Goal: Submit feedback/report problem: Submit feedback/report problem

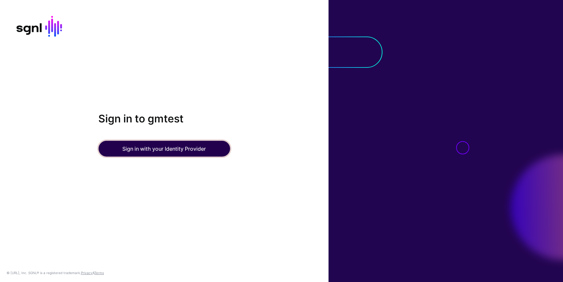
click at [183, 148] on button "Sign in with your Identity Provider" at bounding box center [164, 149] width 132 height 16
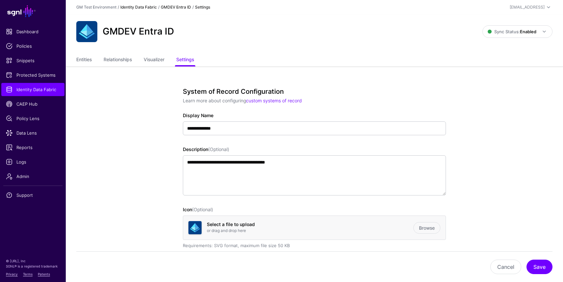
click at [146, 6] on link "Identity Data Fabric" at bounding box center [138, 7] width 36 height 5
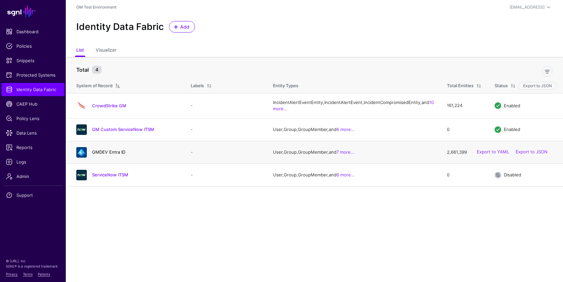
click at [113, 155] on link "GMDEV Entra ID" at bounding box center [108, 151] width 33 height 5
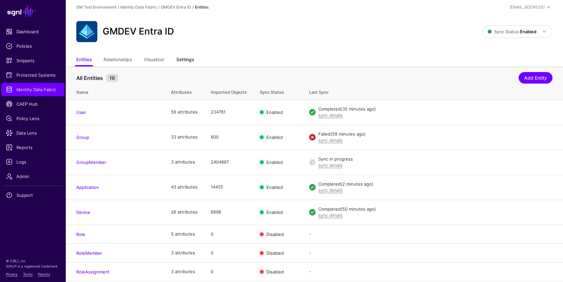
click at [187, 59] on link "Settings" at bounding box center [185, 60] width 18 height 12
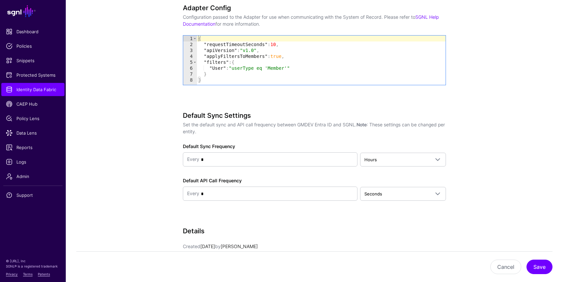
scroll to position [704, 0]
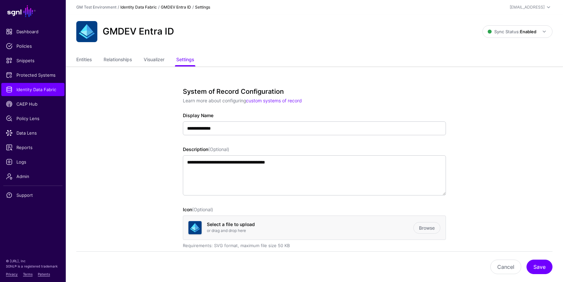
click at [142, 7] on link "Identity Data Fabric" at bounding box center [138, 7] width 36 height 5
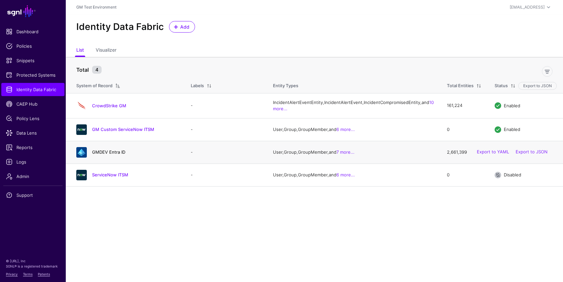
click at [111, 155] on link "GMDEV Entra ID" at bounding box center [108, 151] width 33 height 5
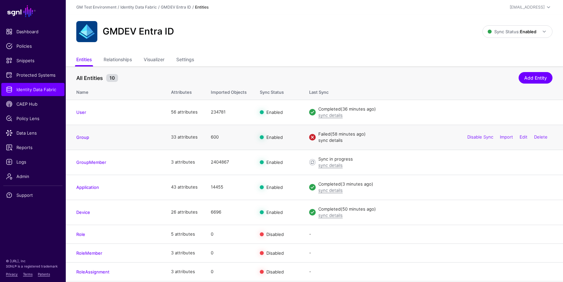
click at [335, 141] on link "sync details" at bounding box center [330, 139] width 24 height 5
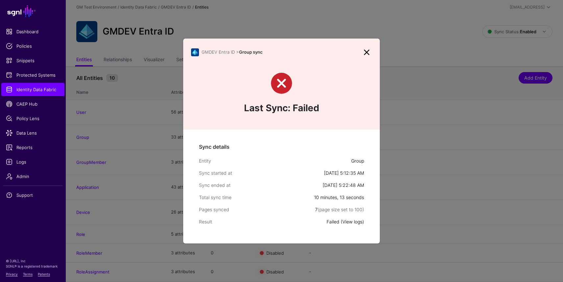
click at [353, 221] on link "View logs" at bounding box center [352, 222] width 20 height 6
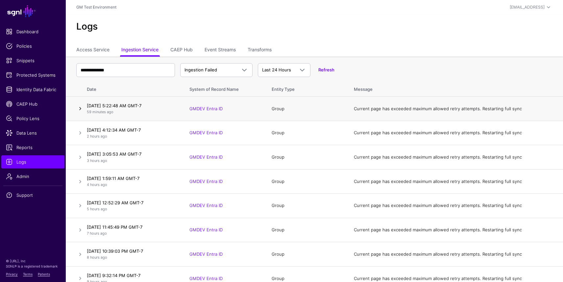
click at [81, 108] on link at bounding box center [80, 109] width 8 height 8
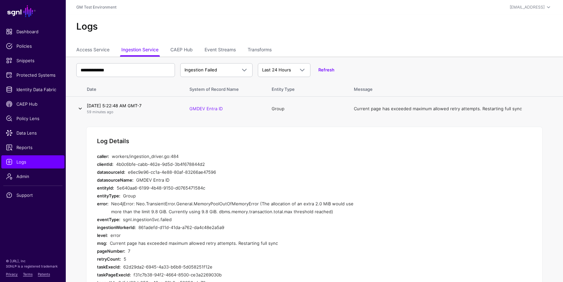
click at [81, 108] on link at bounding box center [80, 109] width 8 height 8
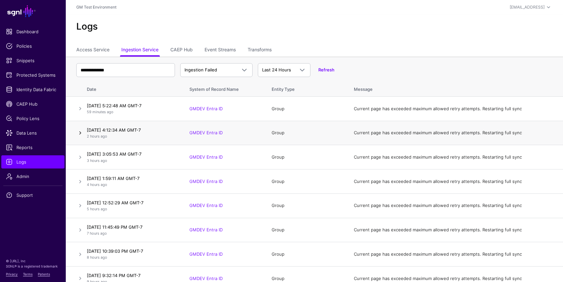
click at [81, 132] on link at bounding box center [80, 133] width 8 height 8
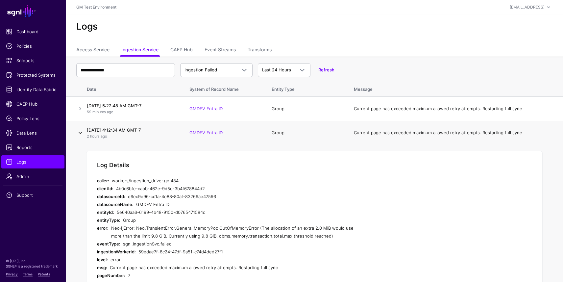
click at [81, 132] on link at bounding box center [80, 133] width 8 height 8
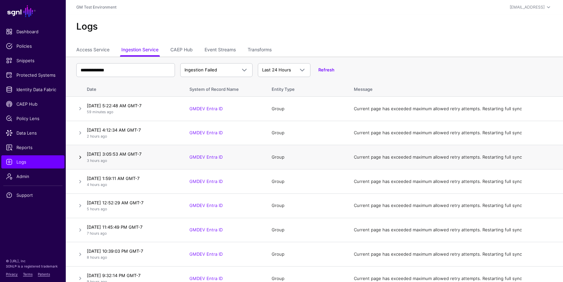
click at [80, 158] on link at bounding box center [80, 157] width 8 height 8
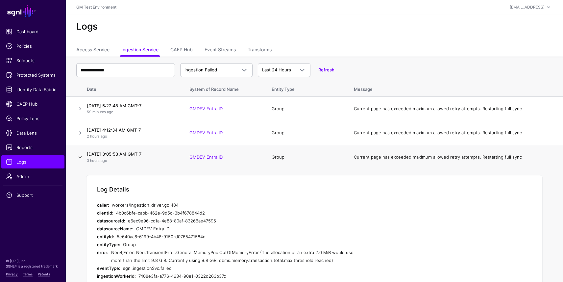
click at [80, 158] on link at bounding box center [80, 157] width 8 height 8
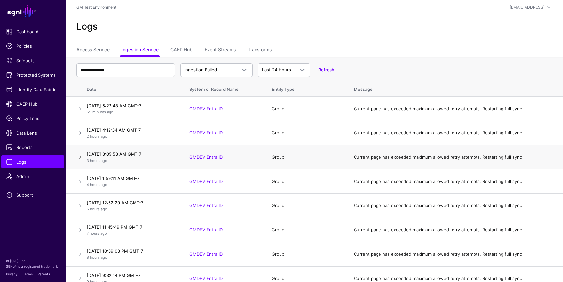
click at [81, 157] on link at bounding box center [80, 157] width 8 height 8
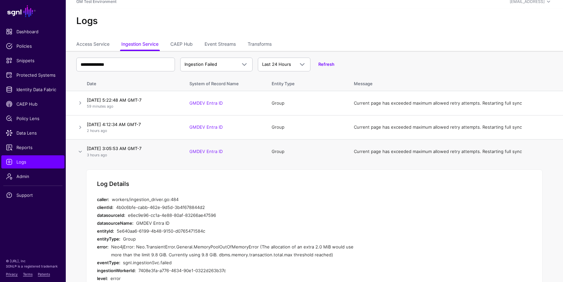
scroll to position [4, 0]
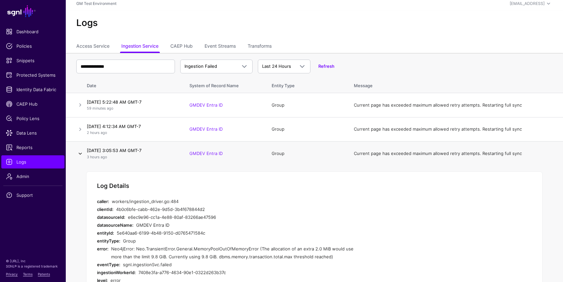
click at [80, 155] on link at bounding box center [80, 154] width 8 height 8
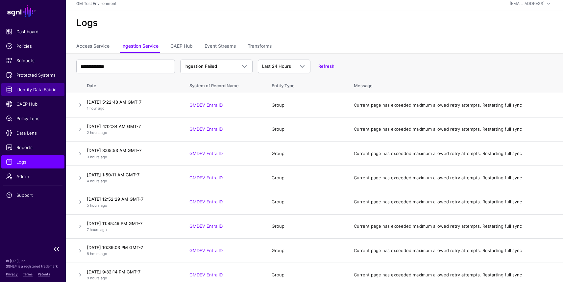
click at [35, 92] on span "Identity Data Fabric" at bounding box center [33, 89] width 54 height 7
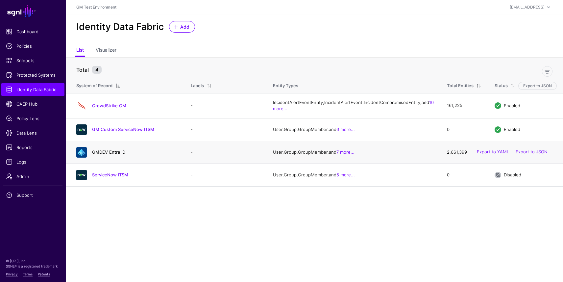
click at [111, 155] on link "GMDEV Entra ID" at bounding box center [108, 151] width 33 height 5
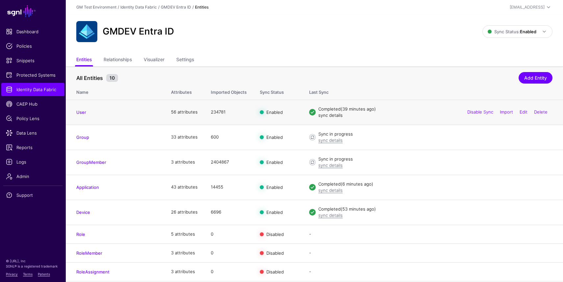
click at [331, 115] on link "sync details" at bounding box center [330, 114] width 24 height 5
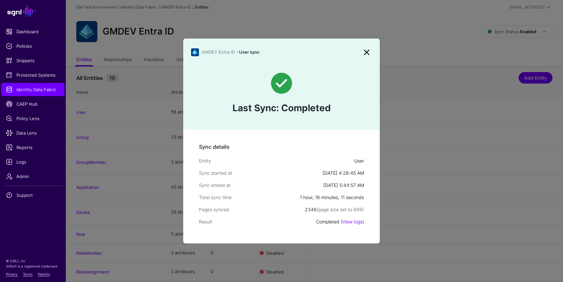
click at [367, 52] on link at bounding box center [366, 52] width 11 height 11
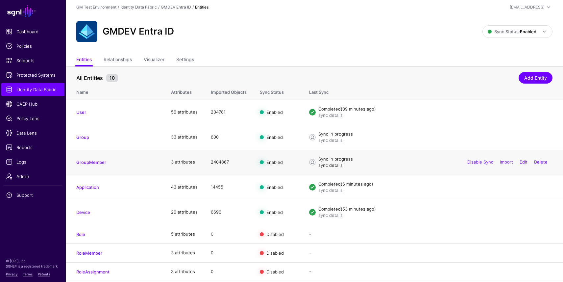
click at [328, 165] on link "sync details" at bounding box center [330, 164] width 24 height 5
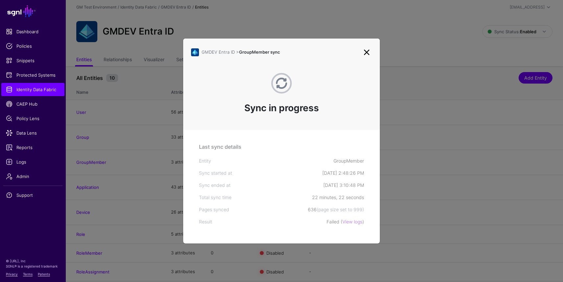
click at [367, 52] on link at bounding box center [366, 52] width 11 height 11
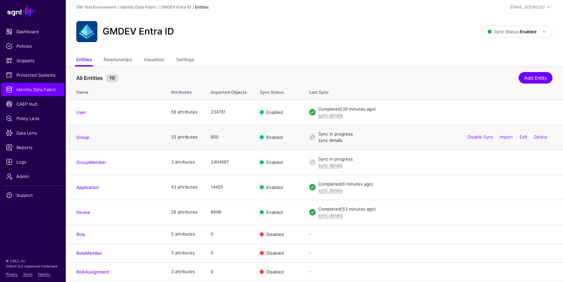
click at [335, 140] on link "sync details" at bounding box center [330, 139] width 24 height 5
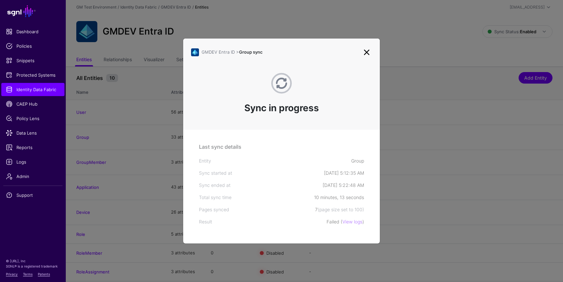
click at [367, 50] on link at bounding box center [366, 52] width 11 height 11
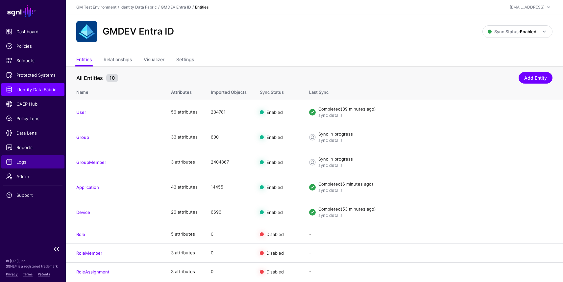
click at [28, 163] on span "Logs" at bounding box center [33, 161] width 54 height 7
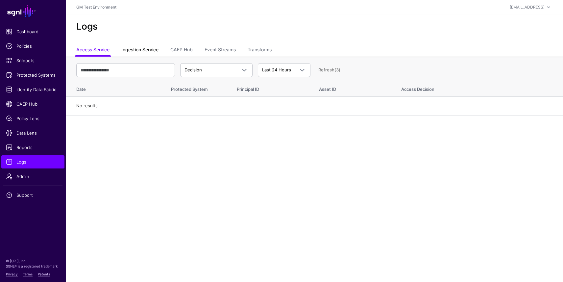
click at [155, 48] on link "Ingestion Service" at bounding box center [139, 50] width 37 height 12
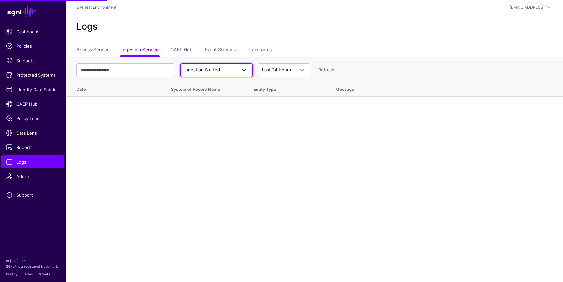
click at [209, 68] on span "Ingestion Started" at bounding box center [202, 69] width 36 height 5
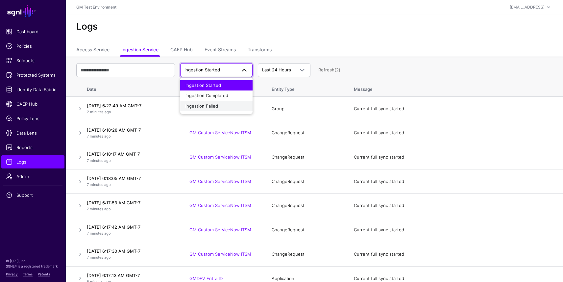
click at [208, 106] on span "Ingestion Failed" at bounding box center [201, 105] width 33 height 5
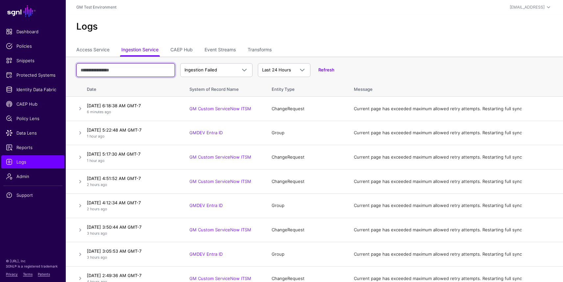
click at [143, 67] on input "text" at bounding box center [125, 70] width 99 height 14
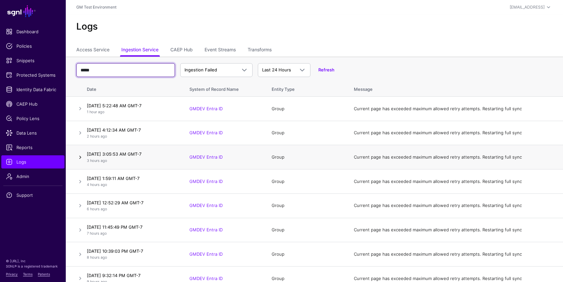
type input "*****"
click at [80, 158] on link at bounding box center [80, 157] width 8 height 8
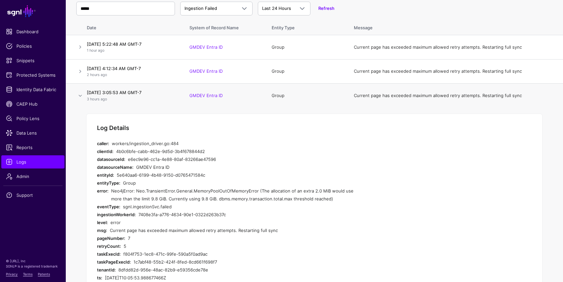
scroll to position [70, 0]
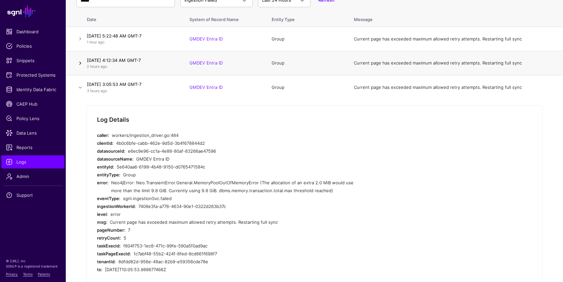
click at [81, 63] on link at bounding box center [80, 63] width 8 height 8
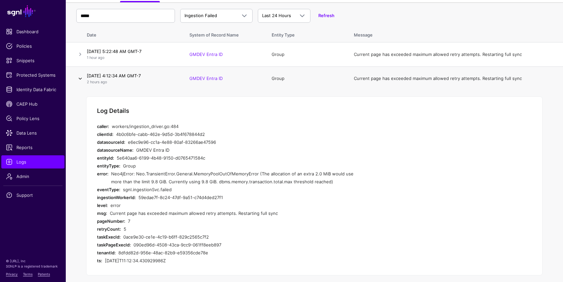
scroll to position [54, 0]
click at [77, 53] on link at bounding box center [80, 55] width 8 height 8
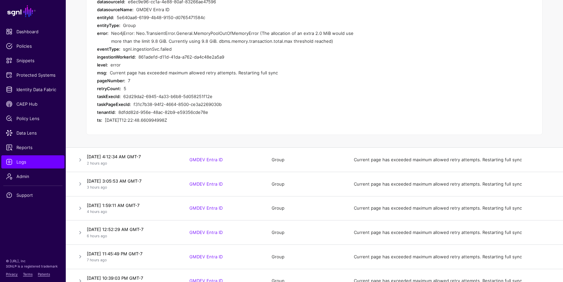
scroll to position [172, 0]
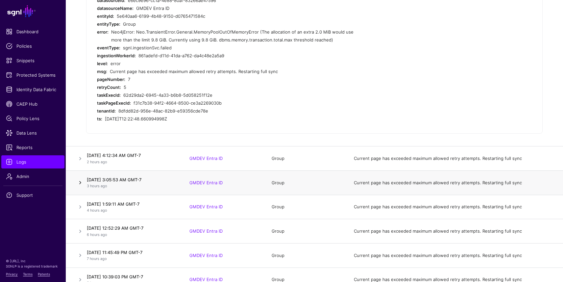
click at [80, 185] on link at bounding box center [80, 183] width 8 height 8
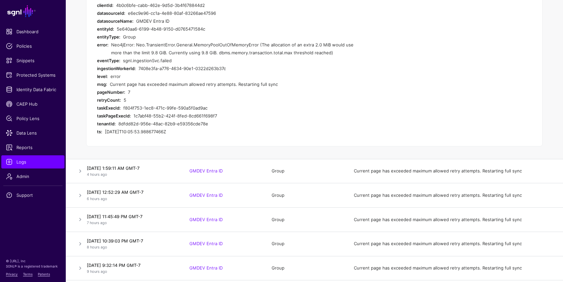
scroll to position [210, 0]
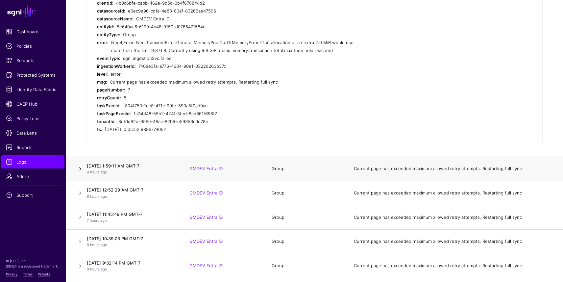
click at [81, 168] on link at bounding box center [80, 169] width 8 height 8
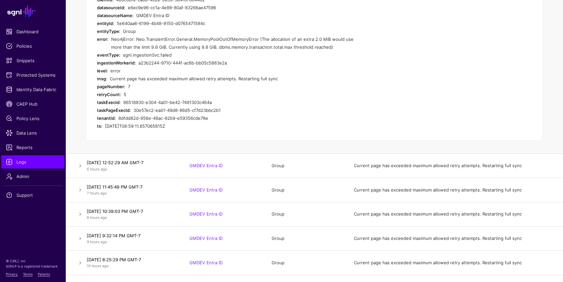
scroll to position [243, 0]
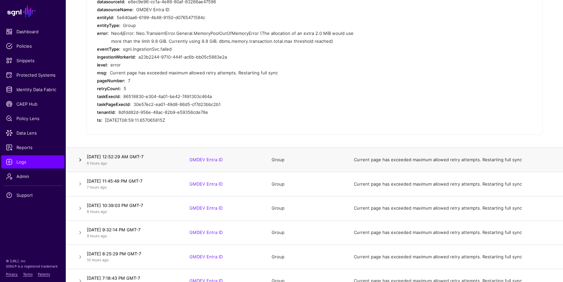
click at [79, 160] on link at bounding box center [80, 160] width 8 height 8
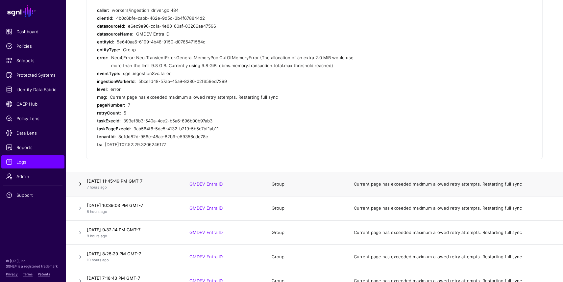
click at [80, 180] on link at bounding box center [80, 184] width 8 height 8
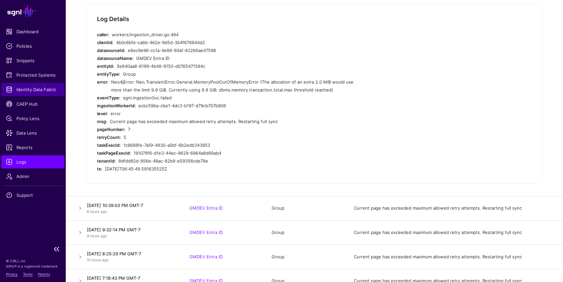
click at [32, 91] on span "Identity Data Fabric" at bounding box center [33, 89] width 54 height 7
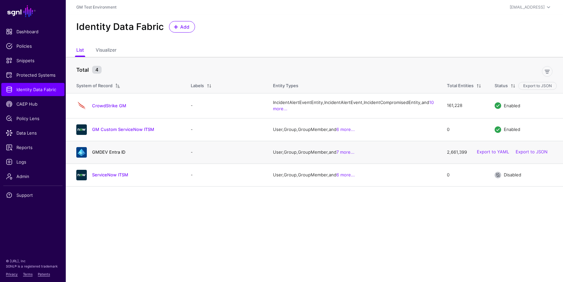
click at [101, 155] on link "GMDEV Entra ID" at bounding box center [108, 151] width 33 height 5
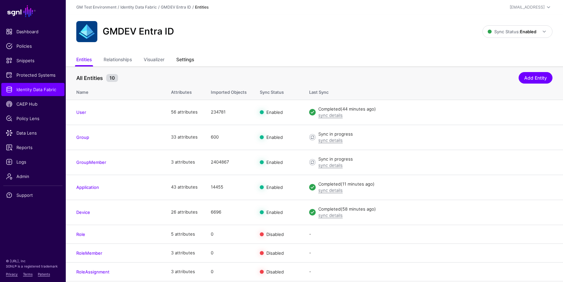
click at [190, 59] on link "Settings" at bounding box center [185, 60] width 18 height 12
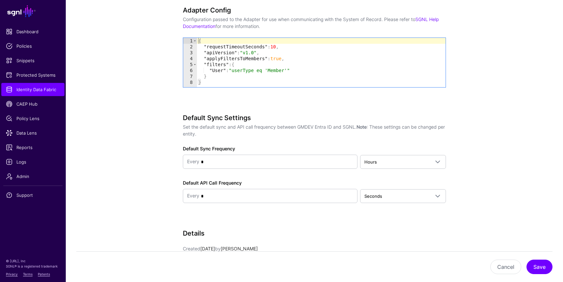
scroll to position [703, 0]
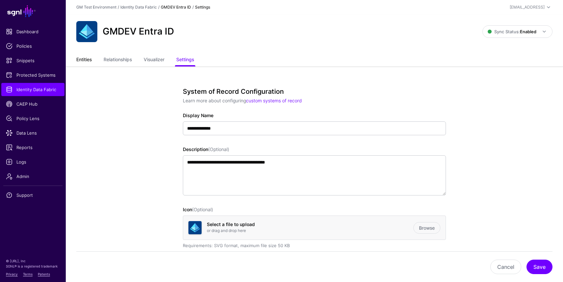
click at [89, 62] on link "Entities" at bounding box center [83, 60] width 15 height 12
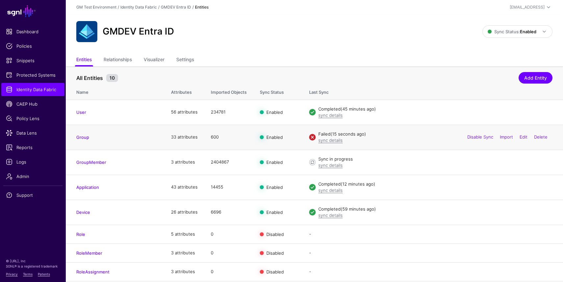
click at [324, 143] on div "sync details" at bounding box center [435, 140] width 234 height 7
click at [325, 140] on link "sync details" at bounding box center [330, 139] width 24 height 5
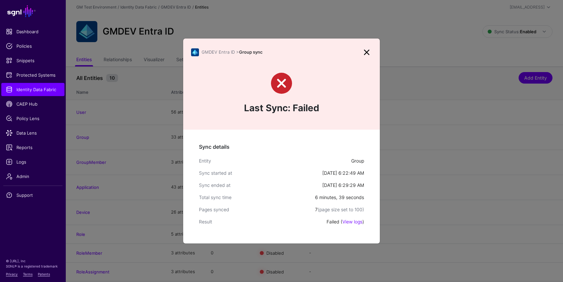
click at [366, 52] on link at bounding box center [366, 52] width 11 height 11
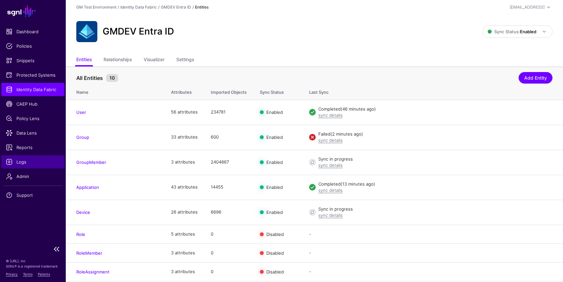
click at [25, 165] on span "Logs" at bounding box center [33, 161] width 54 height 7
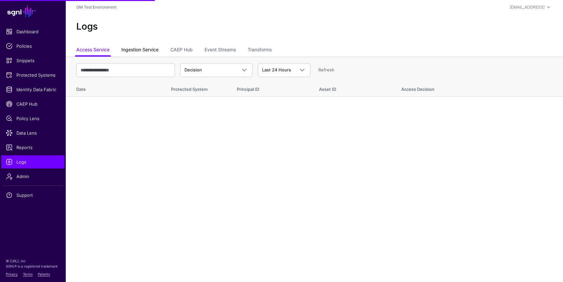
click at [158, 50] on link "Ingestion Service" at bounding box center [139, 50] width 37 height 12
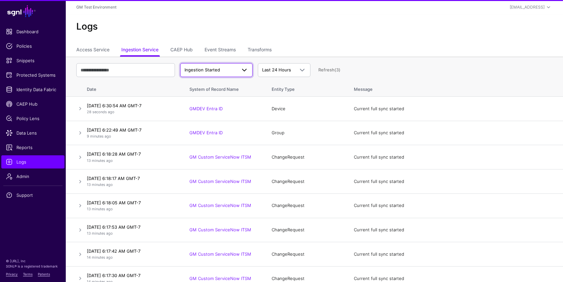
click at [218, 69] on span "Ingestion Started" at bounding box center [202, 69] width 36 height 5
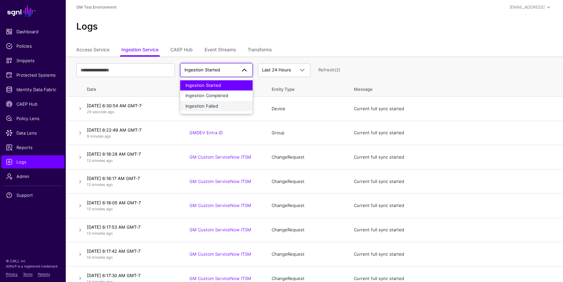
click at [214, 106] on span "Ingestion Failed" at bounding box center [201, 105] width 33 height 5
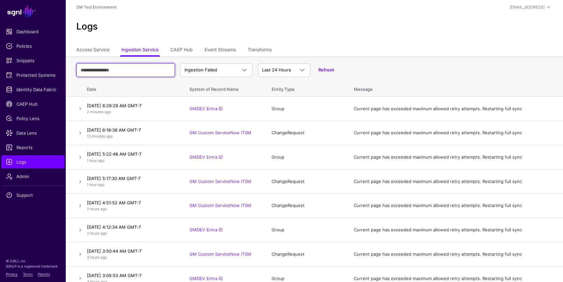
click at [143, 73] on input "text" at bounding box center [125, 70] width 99 height 14
type input "*****"
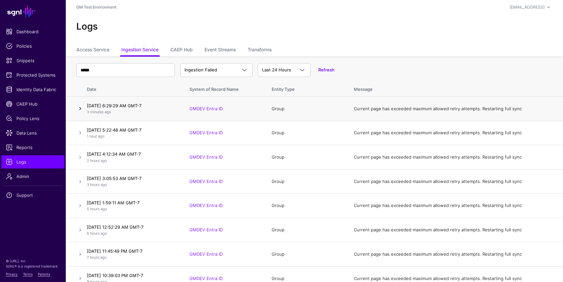
click at [79, 108] on link at bounding box center [80, 109] width 8 height 8
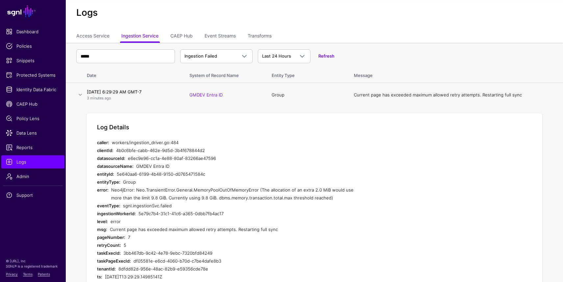
scroll to position [14, 0]
click at [80, 95] on link at bounding box center [80, 94] width 8 height 8
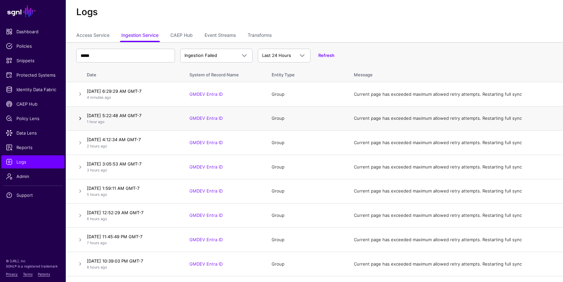
click at [82, 120] on link at bounding box center [80, 118] width 8 height 8
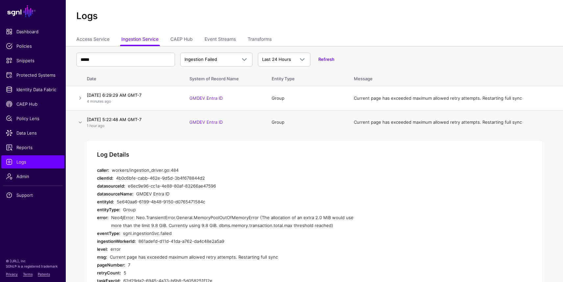
scroll to position [10, 0]
click at [79, 123] on link at bounding box center [80, 123] width 8 height 8
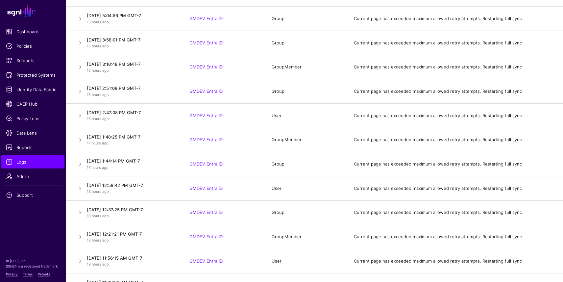
scroll to position [384, 0]
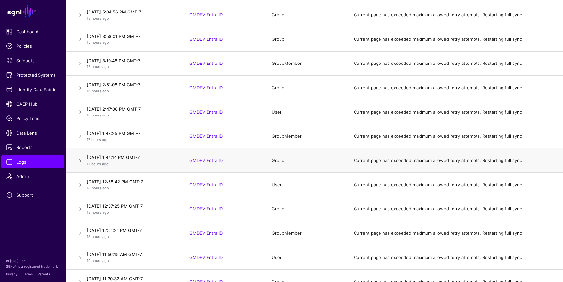
click at [79, 161] on link at bounding box center [80, 161] width 8 height 8
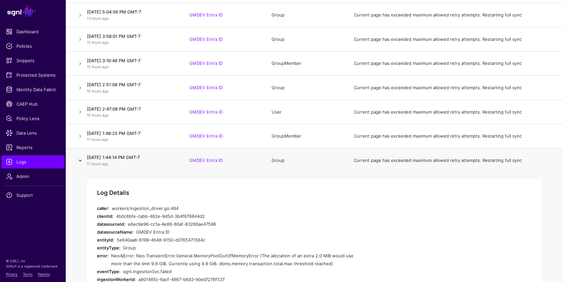
click at [79, 161] on link at bounding box center [80, 161] width 8 height 8
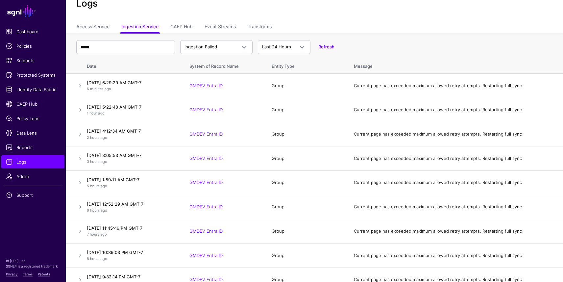
scroll to position [0, 0]
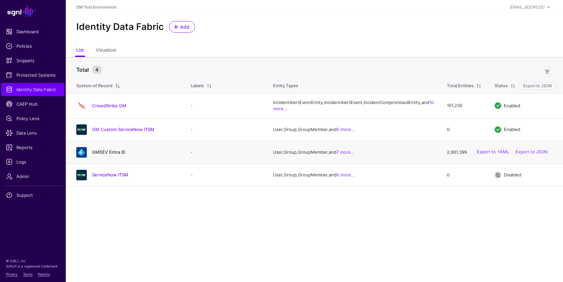
click at [111, 155] on link "GMDEV Entra ID" at bounding box center [108, 151] width 33 height 5
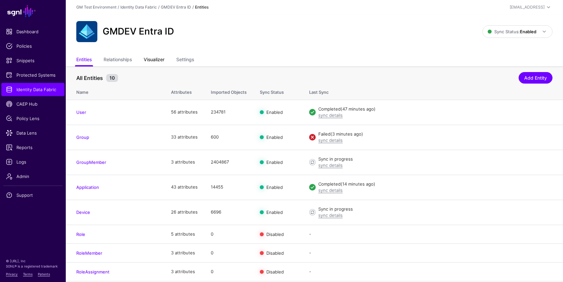
click at [153, 59] on link "Visualizer" at bounding box center [154, 60] width 21 height 12
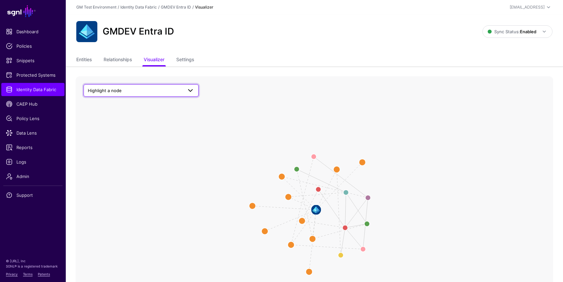
click at [146, 87] on span "Highlight a node" at bounding box center [135, 90] width 95 height 7
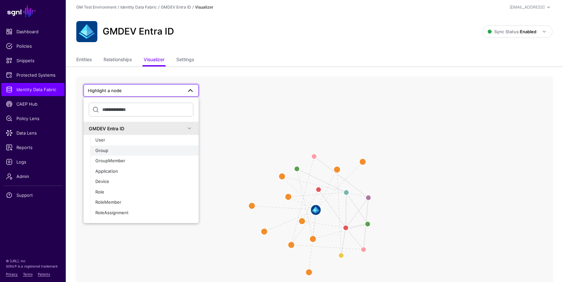
click at [122, 150] on div "Group" at bounding box center [144, 150] width 98 height 7
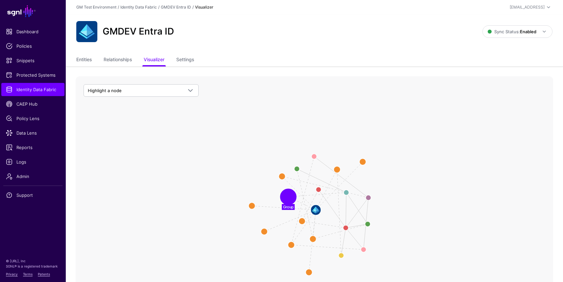
click at [286, 197] on circle at bounding box center [288, 196] width 13 height 13
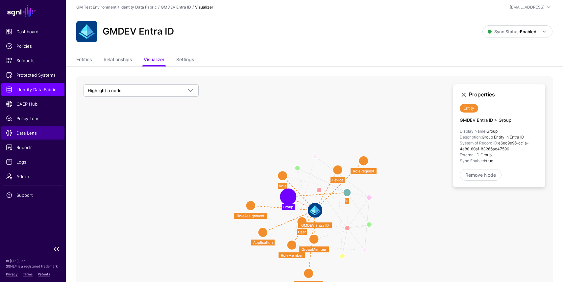
click at [28, 133] on span "Data Lens" at bounding box center [33, 133] width 54 height 7
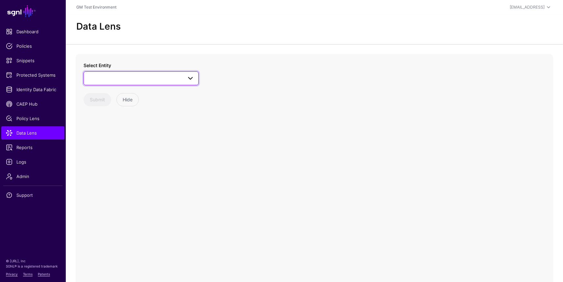
click at [127, 81] on span at bounding box center [141, 78] width 107 height 8
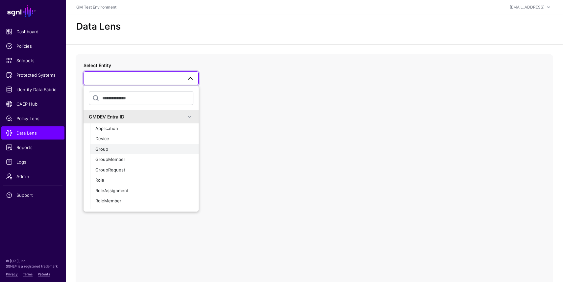
click at [132, 147] on div "Group" at bounding box center [144, 149] width 98 height 7
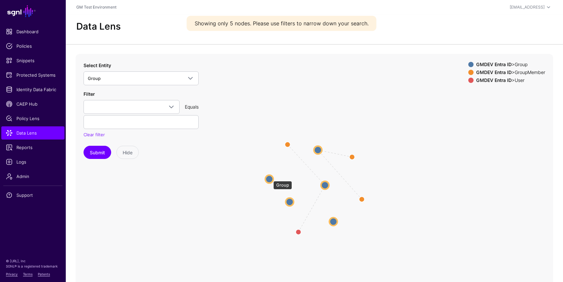
click at [270, 178] on circle at bounding box center [269, 179] width 8 height 8
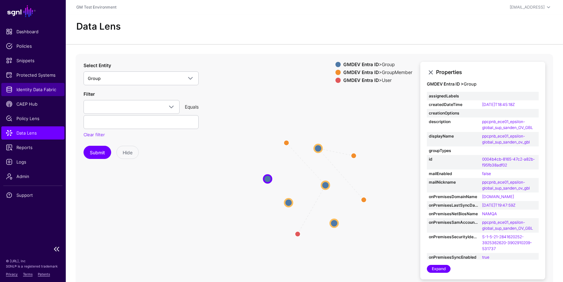
click at [42, 87] on span "Identity Data Fabric" at bounding box center [33, 89] width 54 height 7
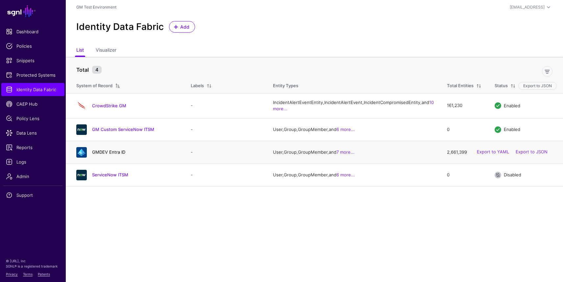
click at [100, 155] on link "GMDEV Entra ID" at bounding box center [108, 151] width 33 height 5
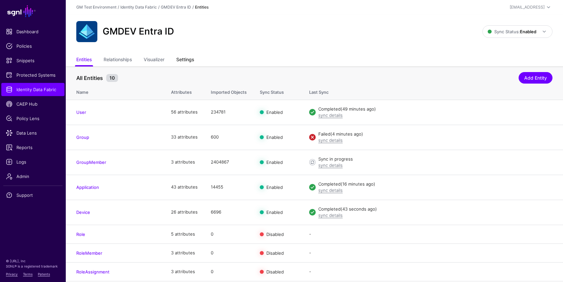
click at [183, 62] on link "Settings" at bounding box center [185, 60] width 18 height 12
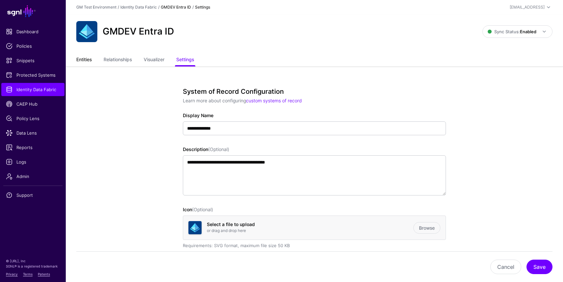
click at [85, 62] on link "Entities" at bounding box center [83, 60] width 15 height 12
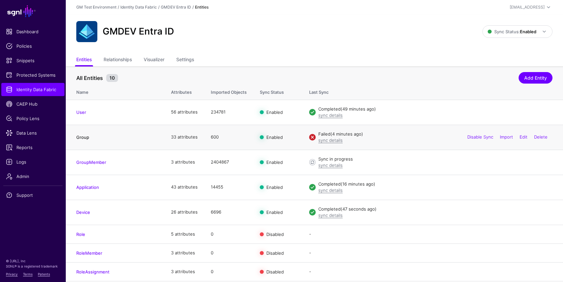
click at [84, 135] on link "Group" at bounding box center [82, 136] width 13 height 5
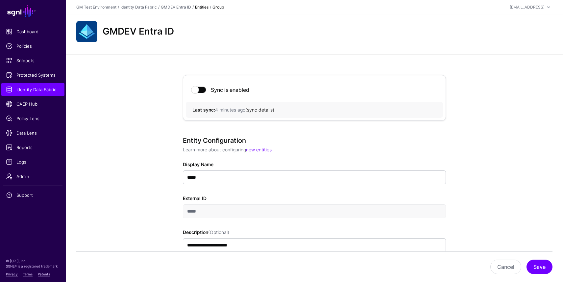
click at [260, 108] on link "sync details" at bounding box center [260, 110] width 26 height 6
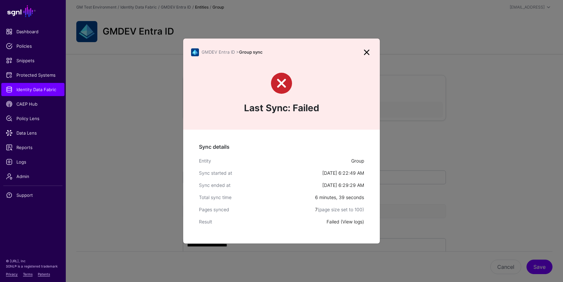
click at [352, 221] on link "View logs" at bounding box center [352, 222] width 20 height 6
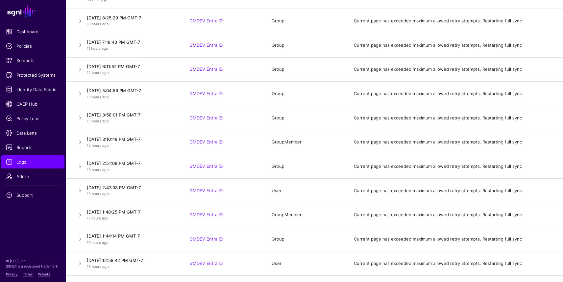
scroll to position [314, 0]
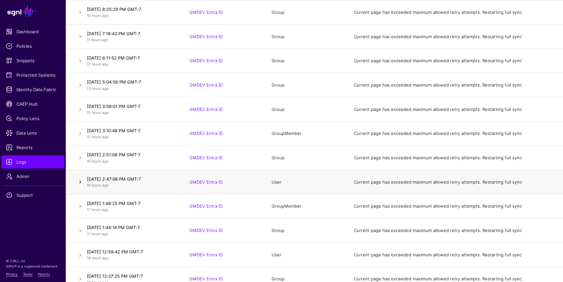
click at [81, 182] on link at bounding box center [80, 182] width 8 height 8
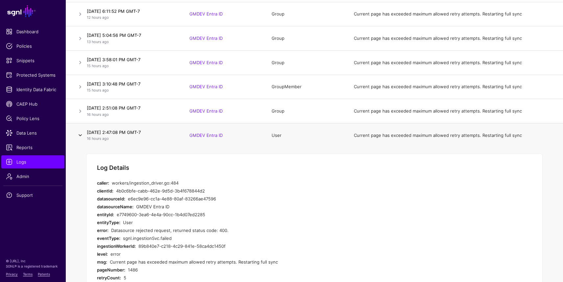
scroll to position [362, 0]
click at [80, 136] on link at bounding box center [80, 134] width 8 height 8
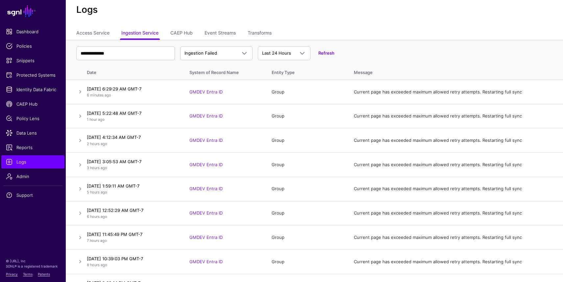
scroll to position [0, 0]
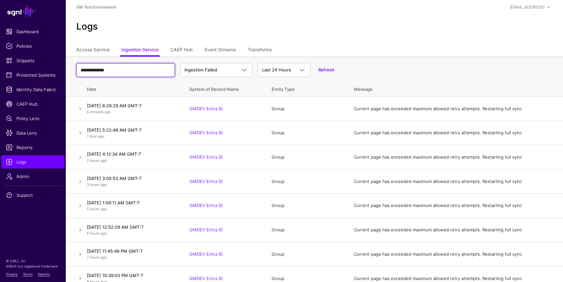
drag, startPoint x: 147, startPoint y: 73, endPoint x: 72, endPoint y: 56, distance: 76.9
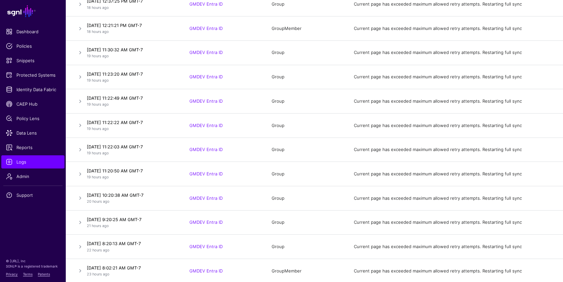
scroll to position [566, 0]
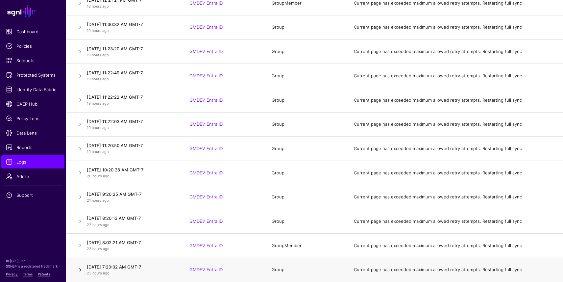
type input "*****"
click at [80, 270] on link at bounding box center [80, 270] width 8 height 8
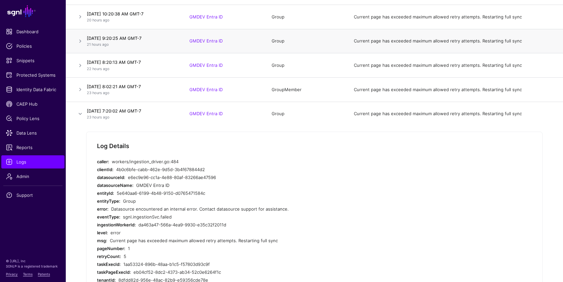
scroll to position [723, 0]
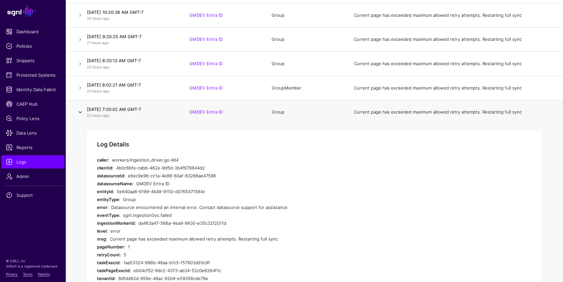
click at [82, 110] on link at bounding box center [80, 112] width 8 height 8
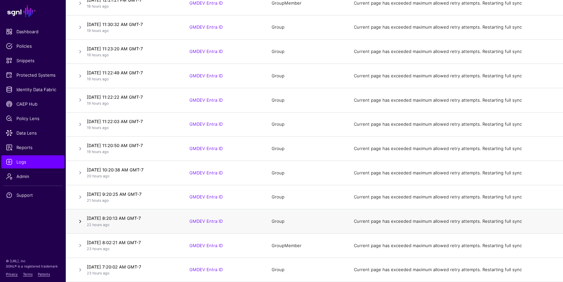
click at [81, 221] on link at bounding box center [80, 221] width 8 height 8
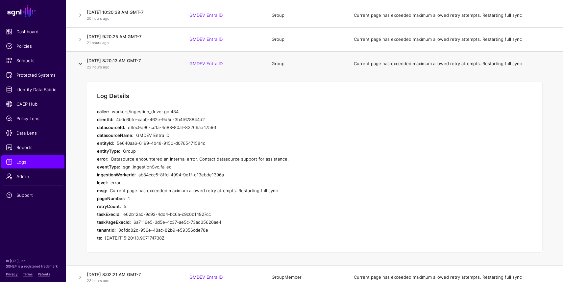
click at [79, 63] on link at bounding box center [80, 64] width 8 height 8
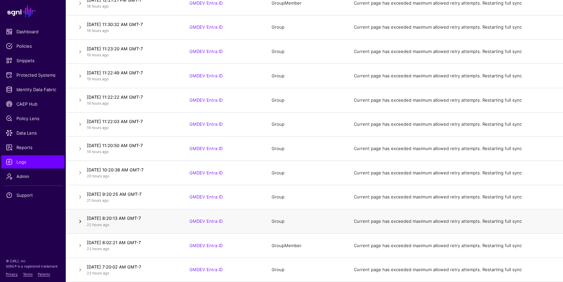
scroll to position [566, 0]
click at [82, 221] on link at bounding box center [80, 221] width 8 height 8
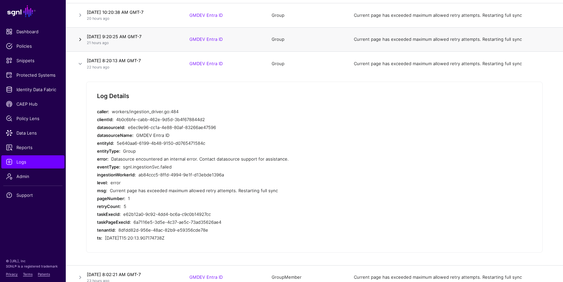
click at [81, 41] on link at bounding box center [80, 40] width 8 height 8
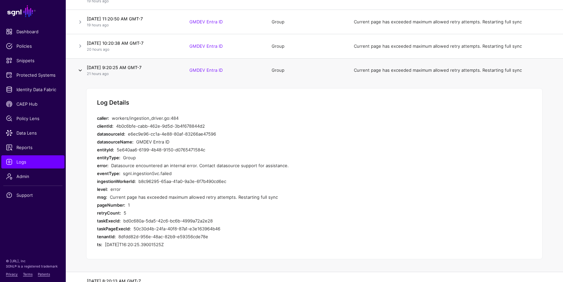
scroll to position [690, 0]
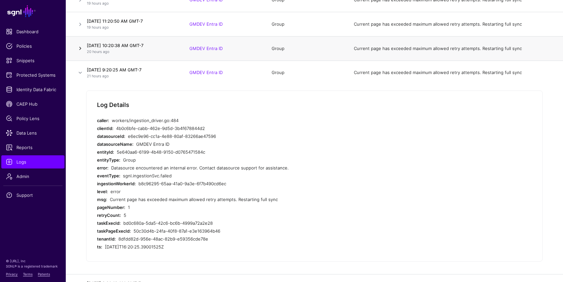
click at [79, 47] on link at bounding box center [80, 48] width 8 height 8
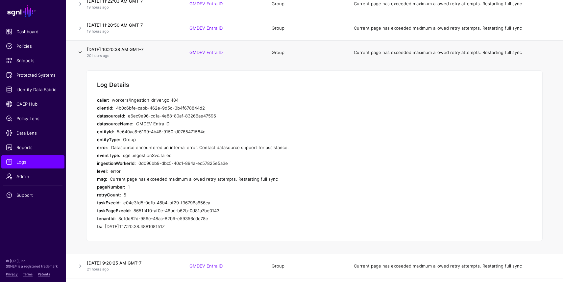
scroll to position [683, 0]
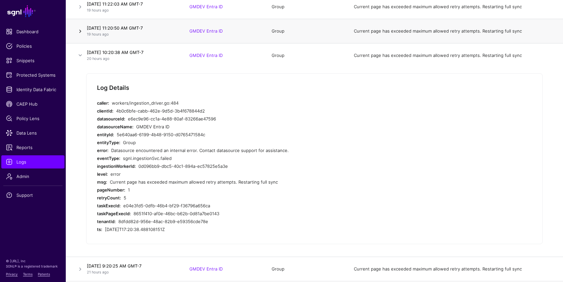
click at [81, 31] on link at bounding box center [80, 31] width 8 height 8
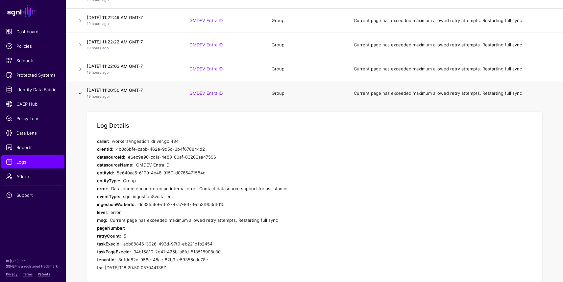
scroll to position [619, 0]
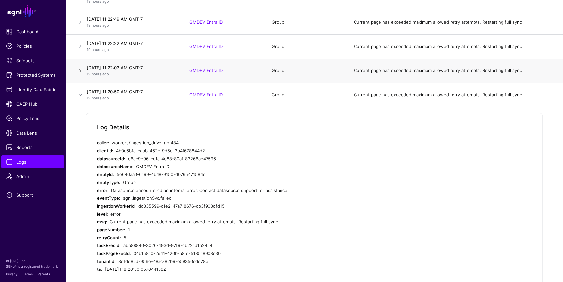
click at [79, 71] on link at bounding box center [80, 71] width 8 height 8
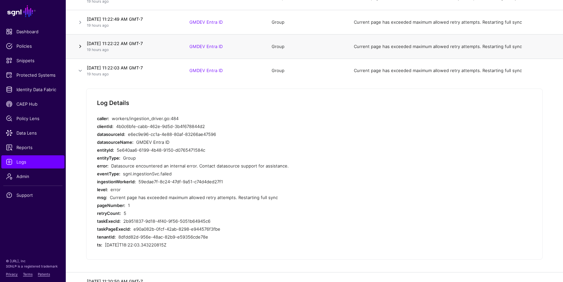
click at [79, 47] on link at bounding box center [80, 46] width 8 height 8
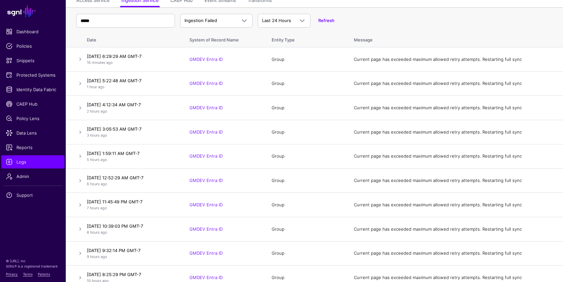
scroll to position [0, 0]
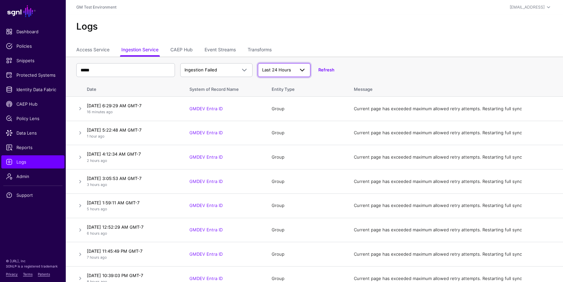
click at [295, 69] on span at bounding box center [300, 70] width 12 height 8
click at [285, 94] on span "Last 7 Days" at bounding box center [274, 95] width 23 height 5
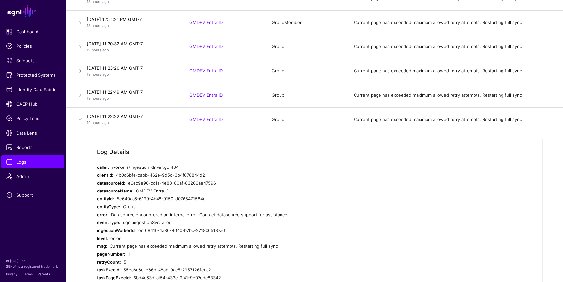
scroll to position [547, 0]
click at [80, 119] on link at bounding box center [80, 119] width 8 height 8
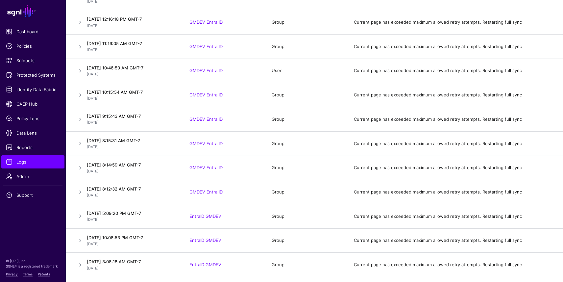
scroll to position [1300, 0]
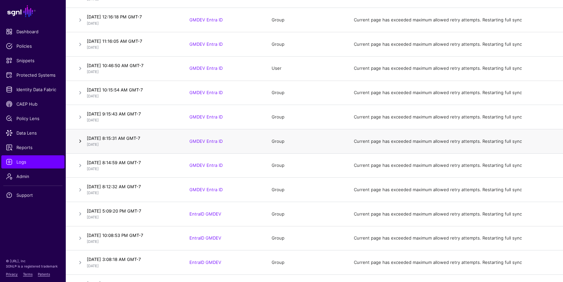
click at [81, 139] on link at bounding box center [80, 141] width 8 height 8
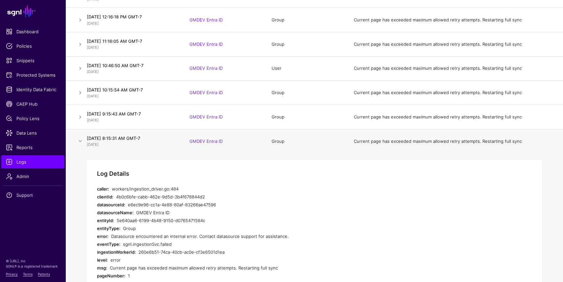
drag, startPoint x: 111, startPoint y: 236, endPoint x: 283, endPoint y: 240, distance: 172.3
click at [283, 240] on div "Datasource encountered an internal error. Contact datasource support for assist…" at bounding box center [235, 236] width 249 height 8
copy div "Datasource encountered an internal error. Contact datasource support for assist…"
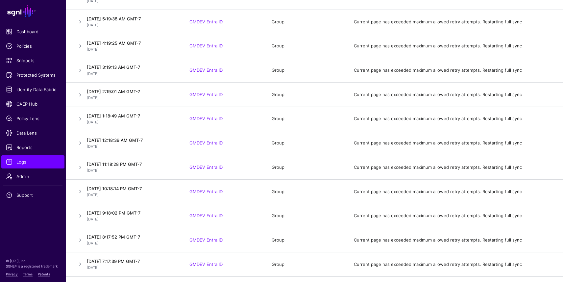
scroll to position [860, 0]
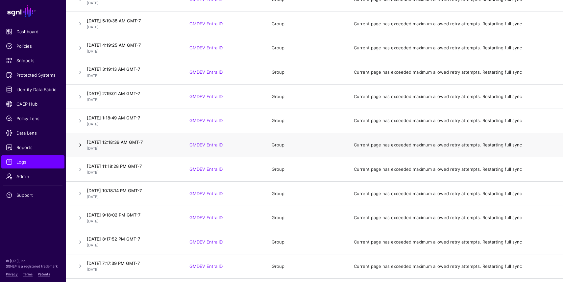
click at [81, 144] on link at bounding box center [80, 145] width 8 height 8
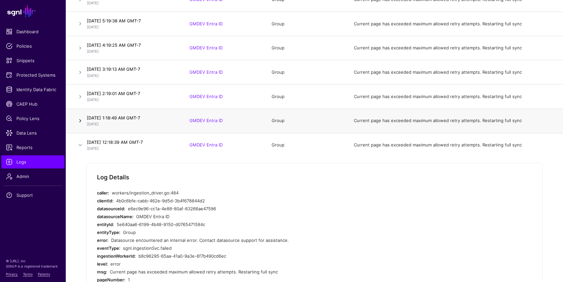
click at [81, 121] on link at bounding box center [80, 121] width 8 height 8
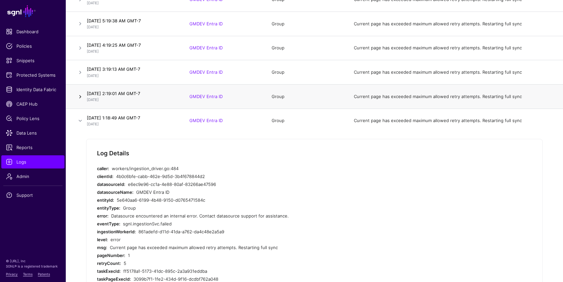
click at [81, 97] on link at bounding box center [80, 97] width 8 height 8
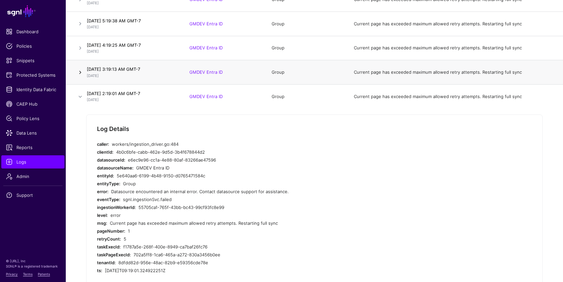
click at [81, 72] on link at bounding box center [80, 72] width 8 height 8
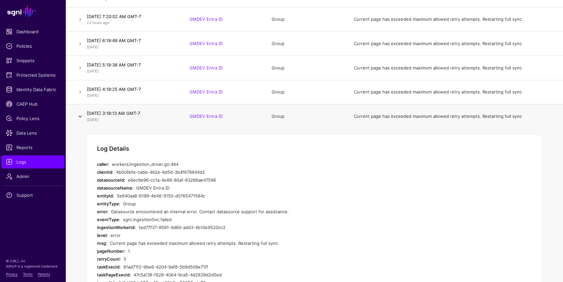
scroll to position [813, 0]
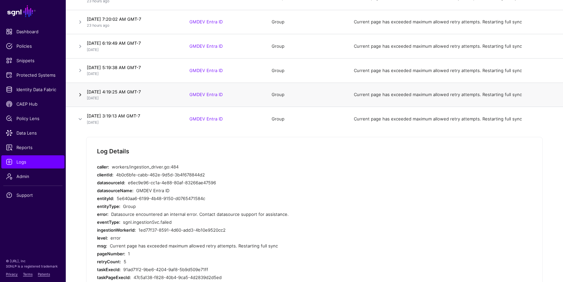
click at [79, 95] on link at bounding box center [80, 95] width 8 height 8
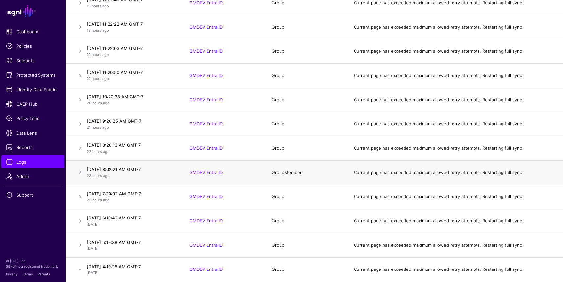
scroll to position [638, 0]
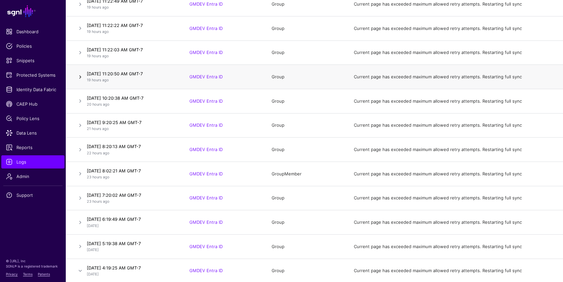
click at [79, 73] on link at bounding box center [80, 77] width 8 height 8
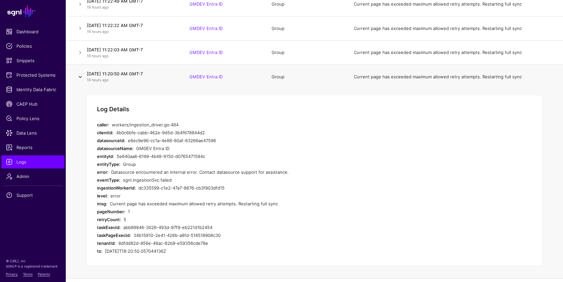
click at [79, 73] on link at bounding box center [80, 77] width 8 height 8
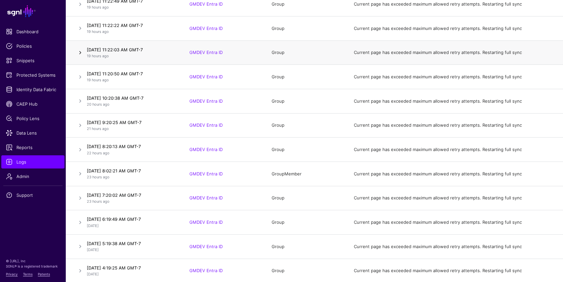
click at [82, 53] on link at bounding box center [80, 53] width 8 height 8
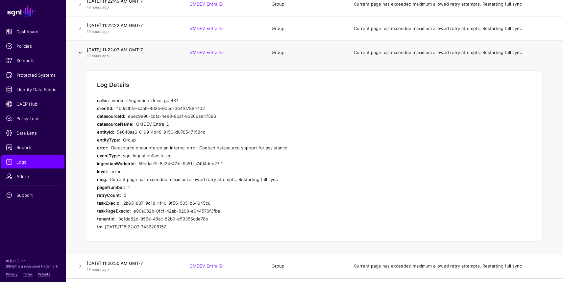
click at [82, 53] on link at bounding box center [80, 53] width 8 height 8
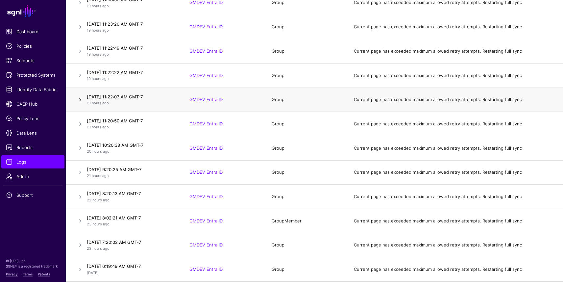
scroll to position [590, 0]
click at [79, 74] on link at bounding box center [80, 76] width 8 height 8
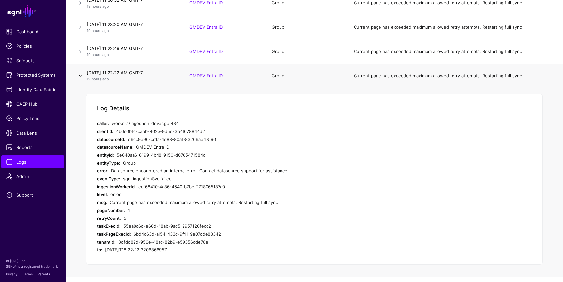
click at [79, 74] on link at bounding box center [80, 76] width 8 height 8
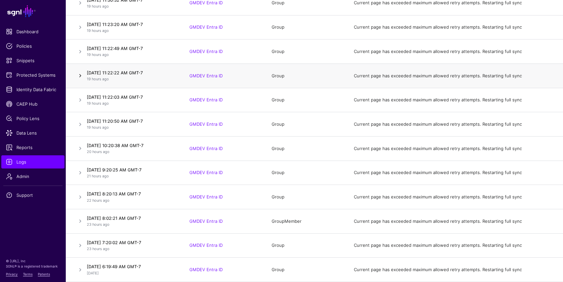
click at [79, 74] on link at bounding box center [80, 76] width 8 height 8
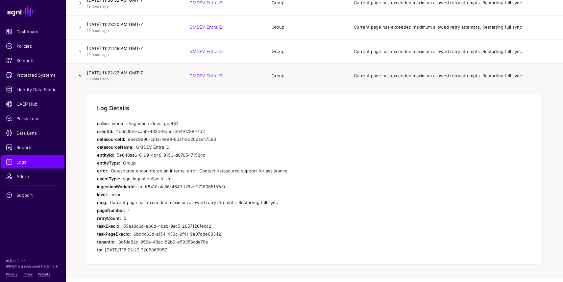
click at [79, 74] on link at bounding box center [80, 76] width 8 height 8
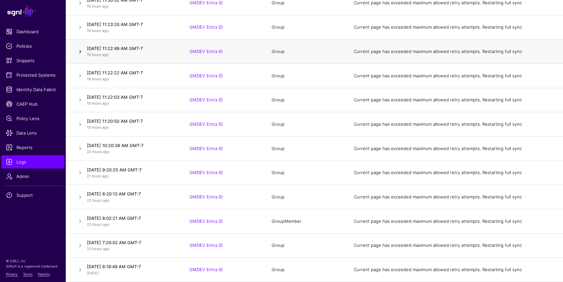
click at [80, 54] on link at bounding box center [80, 52] width 8 height 8
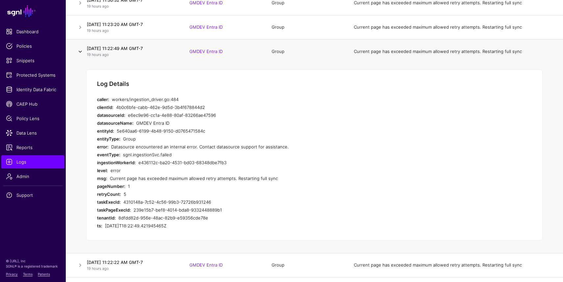
click at [80, 54] on link at bounding box center [80, 52] width 8 height 8
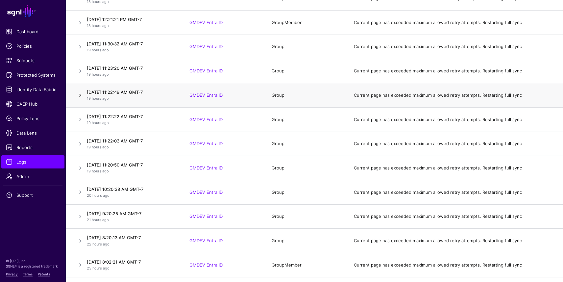
scroll to position [546, 0]
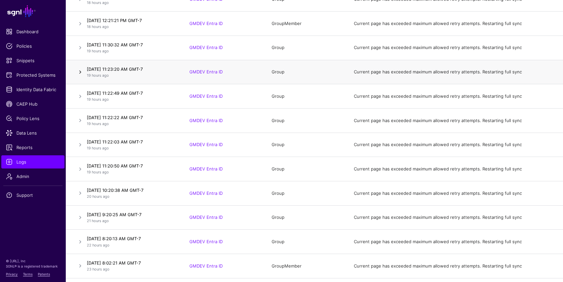
click at [78, 72] on link at bounding box center [80, 72] width 8 height 8
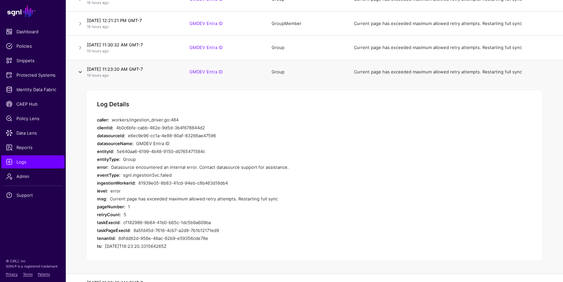
click at [78, 72] on link at bounding box center [80, 72] width 8 height 8
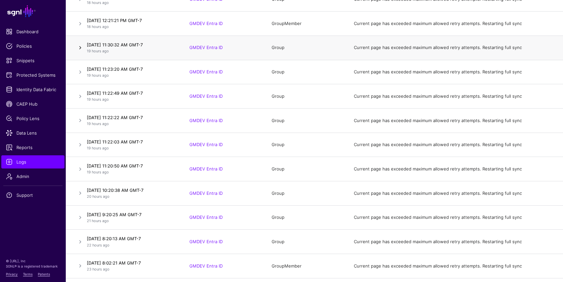
click at [80, 50] on link at bounding box center [80, 48] width 8 height 8
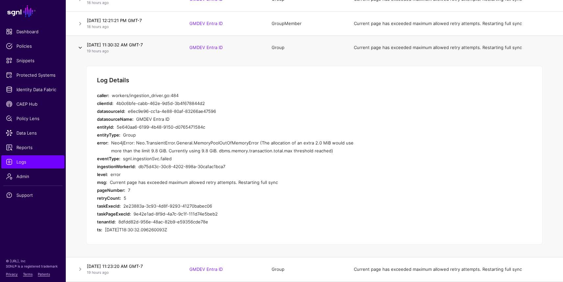
click at [80, 50] on link at bounding box center [80, 48] width 8 height 8
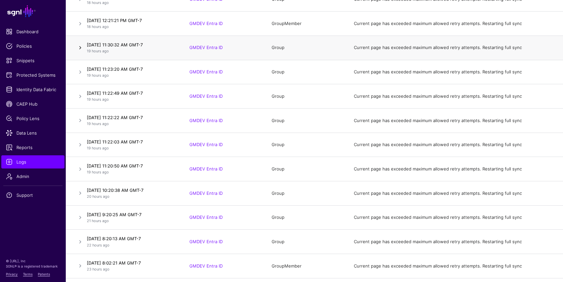
click at [82, 48] on link at bounding box center [80, 48] width 8 height 8
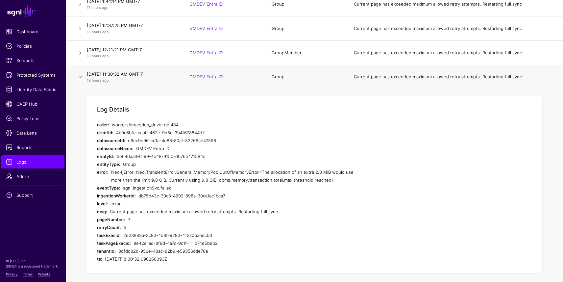
scroll to position [512, 0]
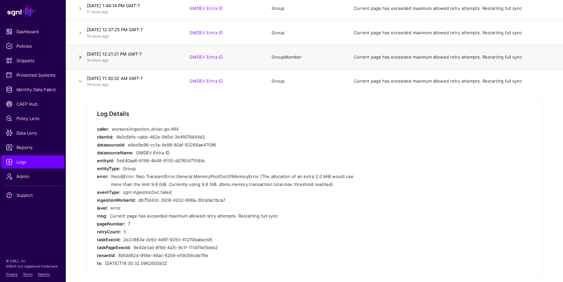
click at [80, 57] on link at bounding box center [80, 57] width 8 height 8
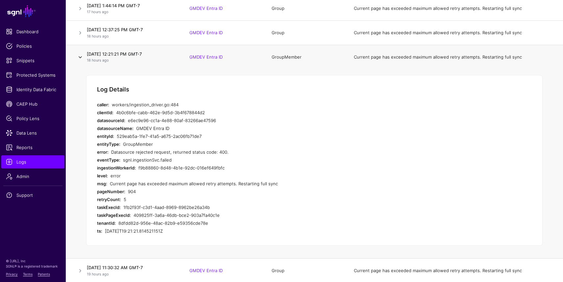
click at [80, 57] on link at bounding box center [80, 57] width 8 height 8
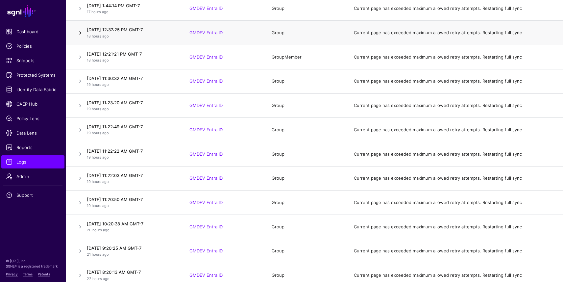
click at [82, 31] on link at bounding box center [80, 33] width 8 height 8
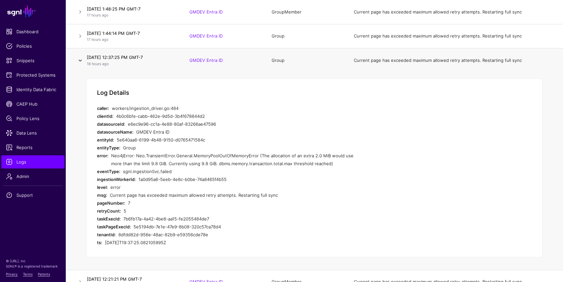
scroll to position [474, 0]
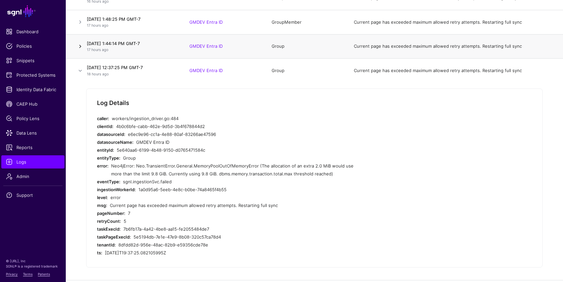
click at [81, 48] on link at bounding box center [80, 46] width 8 height 8
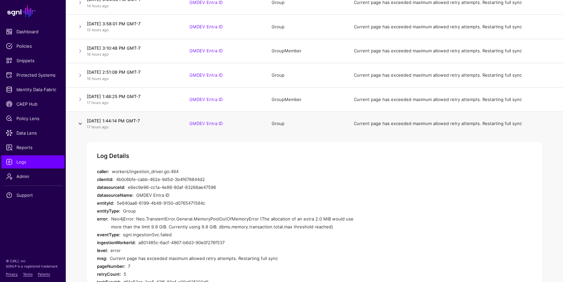
scroll to position [397, 0]
click at [79, 76] on link at bounding box center [80, 76] width 8 height 8
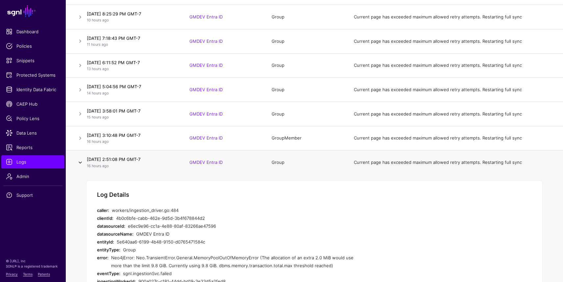
scroll to position [308, 0]
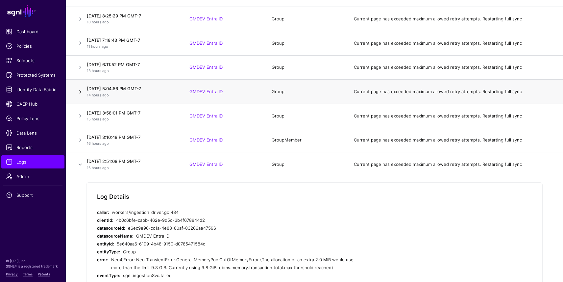
click at [79, 90] on link at bounding box center [80, 92] width 8 height 8
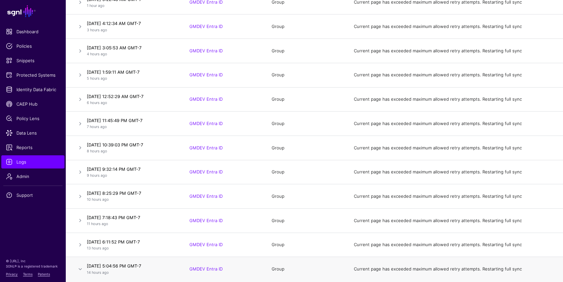
scroll to position [0, 0]
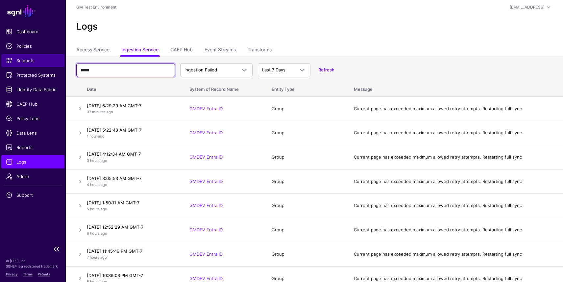
drag, startPoint x: 156, startPoint y: 69, endPoint x: 57, endPoint y: 60, distance: 99.7
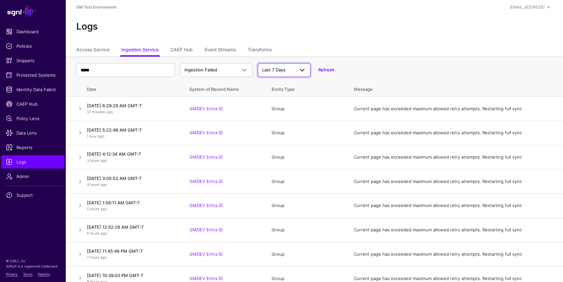
click at [286, 67] on span "Last 7 Days" at bounding box center [278, 70] width 32 height 7
click at [287, 85] on span "Last 24 Hours" at bounding box center [277, 85] width 29 height 5
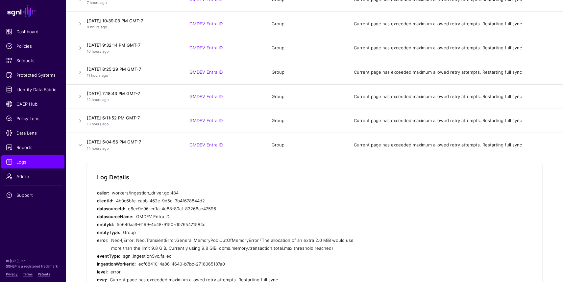
scroll to position [254, 0]
click at [80, 145] on link at bounding box center [80, 145] width 8 height 8
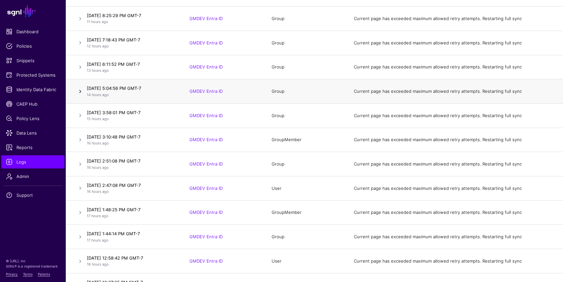
scroll to position [314, 0]
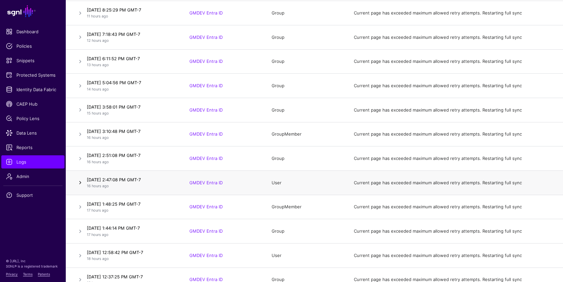
click at [81, 183] on link at bounding box center [80, 183] width 8 height 8
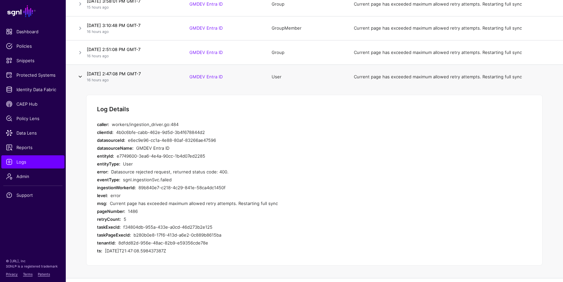
scroll to position [424, 0]
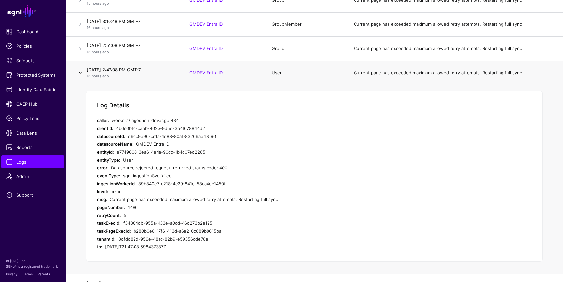
click at [80, 72] on link at bounding box center [80, 73] width 8 height 8
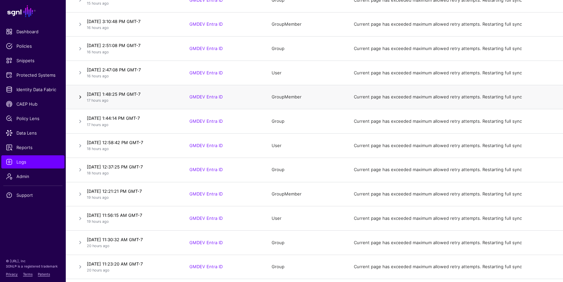
click at [81, 97] on link at bounding box center [80, 97] width 8 height 8
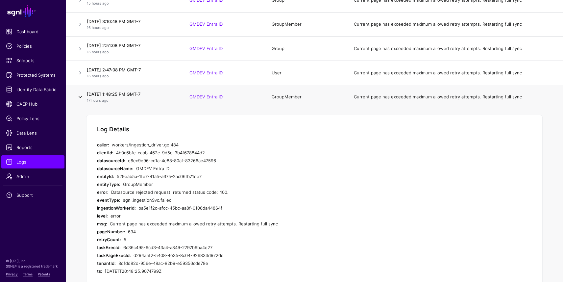
click at [81, 97] on link at bounding box center [80, 97] width 8 height 8
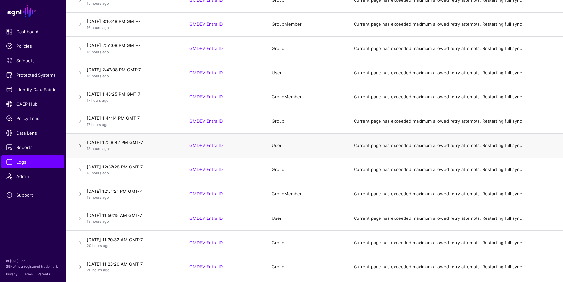
click at [79, 146] on link at bounding box center [80, 146] width 8 height 8
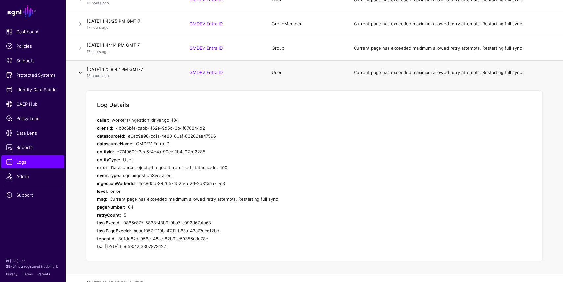
scroll to position [496, 0]
click at [79, 75] on link at bounding box center [80, 73] width 8 height 8
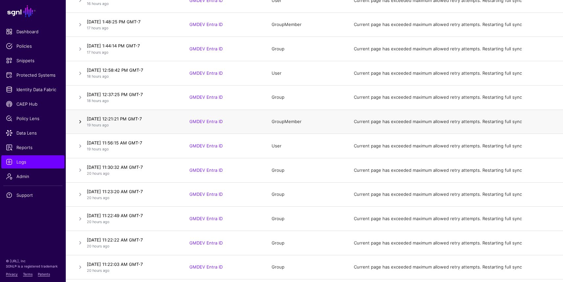
click at [79, 124] on link at bounding box center [80, 122] width 8 height 8
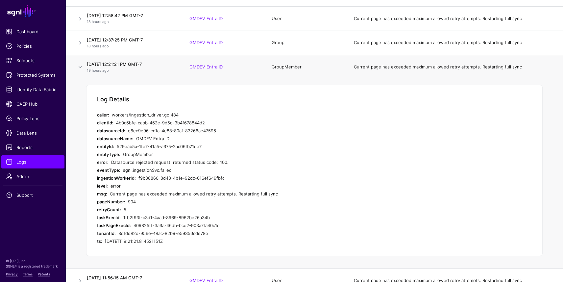
scroll to position [552, 0]
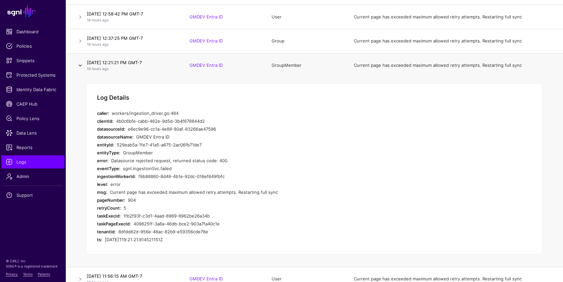
click at [79, 64] on link at bounding box center [80, 65] width 8 height 8
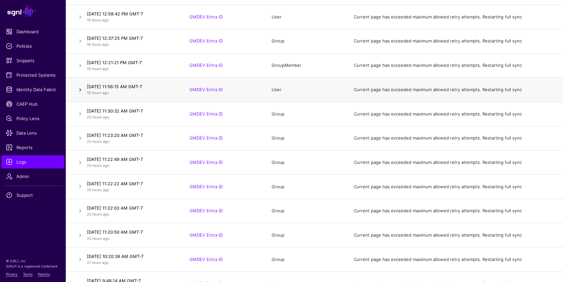
click at [79, 90] on link at bounding box center [80, 90] width 8 height 8
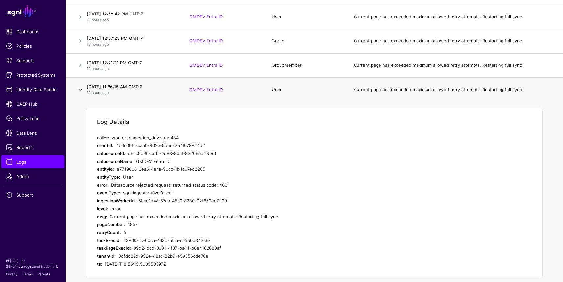
click at [79, 90] on link at bounding box center [80, 90] width 8 height 8
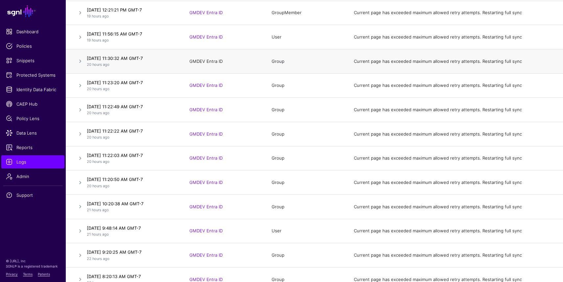
scroll to position [604, 0]
click at [80, 231] on link at bounding box center [80, 232] width 8 height 8
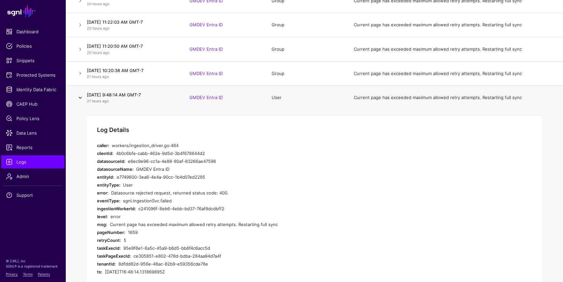
scroll to position [737, 0]
click at [80, 99] on link at bounding box center [80, 98] width 8 height 8
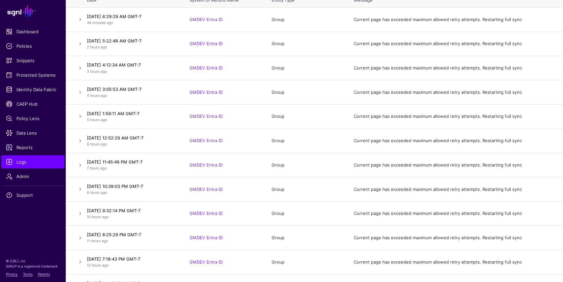
scroll to position [0, 0]
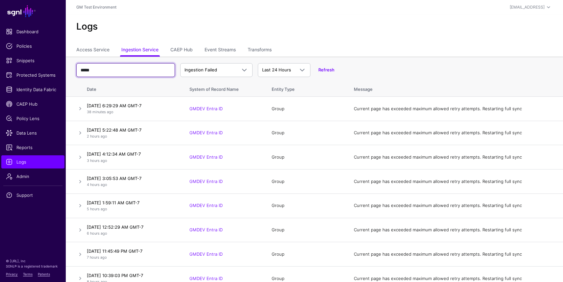
drag, startPoint x: 111, startPoint y: 71, endPoint x: 77, endPoint y: 67, distance: 34.4
click at [77, 67] on input "*****" at bounding box center [125, 70] width 99 height 14
type input "****"
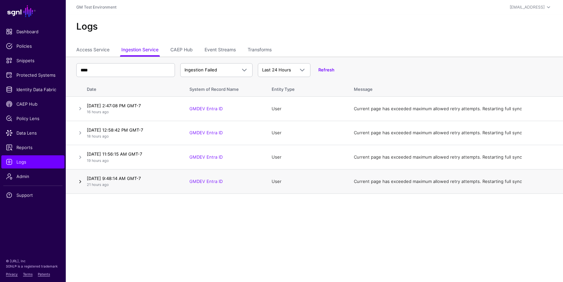
click at [80, 181] on link at bounding box center [80, 182] width 8 height 8
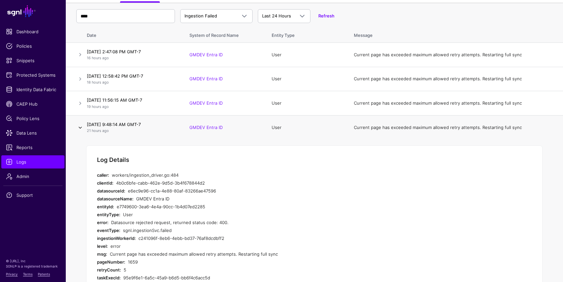
scroll to position [58, 0]
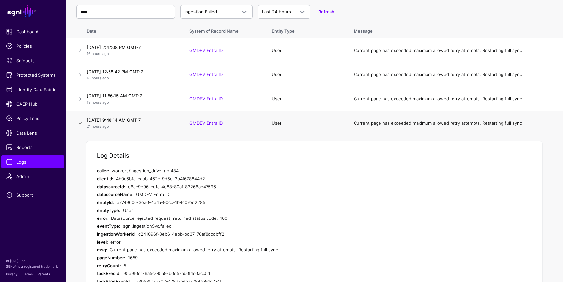
click at [80, 121] on link at bounding box center [80, 123] width 8 height 8
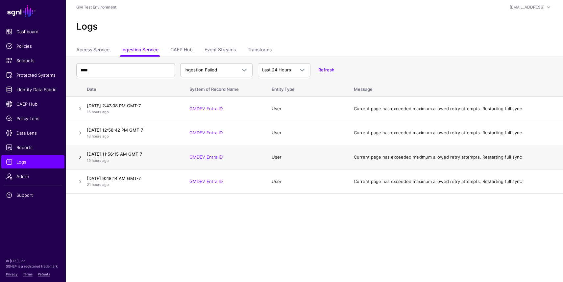
click at [79, 157] on link at bounding box center [80, 157] width 8 height 8
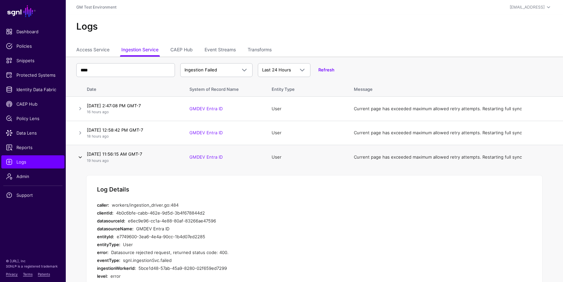
click at [80, 157] on link at bounding box center [80, 157] width 8 height 8
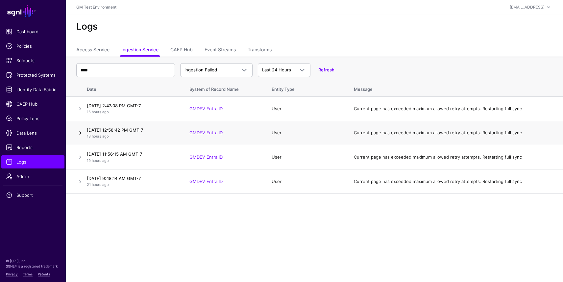
click at [79, 134] on link at bounding box center [80, 133] width 8 height 8
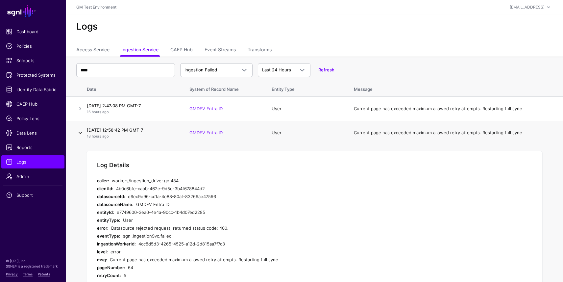
click at [79, 134] on link at bounding box center [80, 133] width 8 height 8
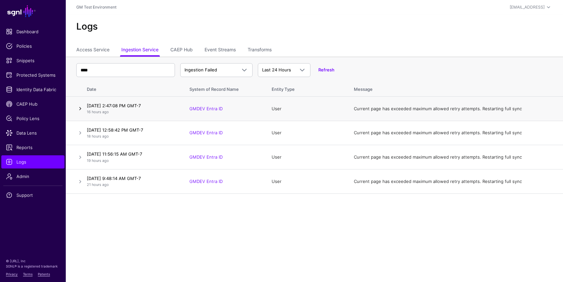
click at [80, 112] on link at bounding box center [80, 109] width 8 height 8
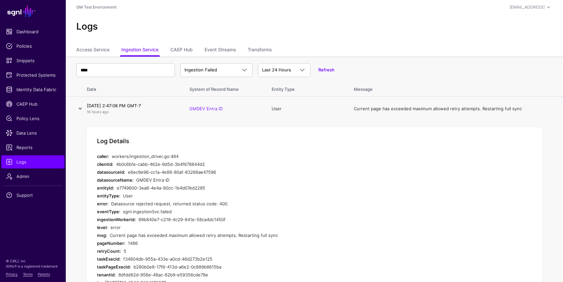
click at [80, 112] on link at bounding box center [80, 109] width 8 height 8
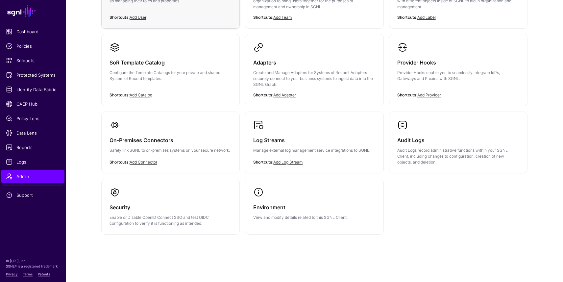
scroll to position [115, 0]
click at [402, 133] on div "Audit Logs Audit Logs record administrative functions within your SGNL Client, …" at bounding box center [458, 147] width 122 height 35
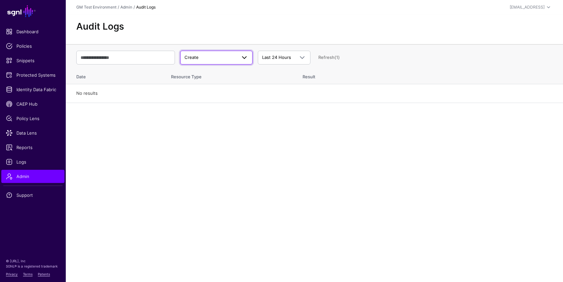
click at [247, 59] on span at bounding box center [244, 58] width 8 height 8
click at [235, 83] on div "Update" at bounding box center [216, 83] width 62 height 7
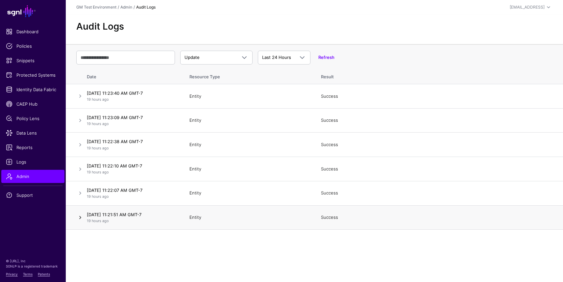
click at [79, 216] on link at bounding box center [80, 217] width 8 height 8
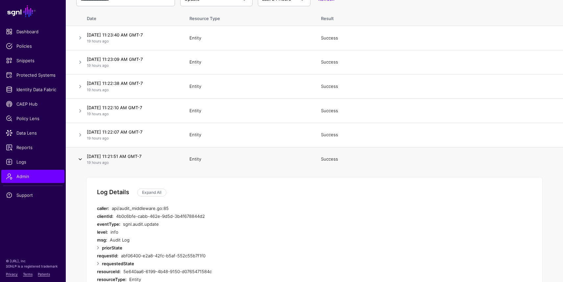
scroll to position [69, 0]
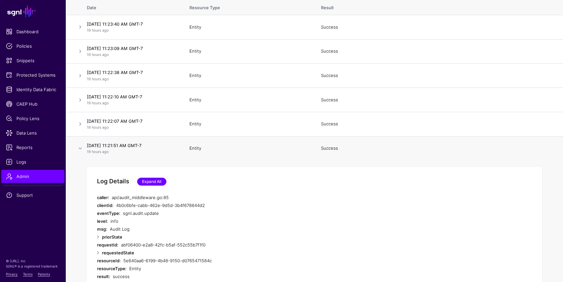
click at [145, 182] on link "Expand All" at bounding box center [151, 182] width 29 height 8
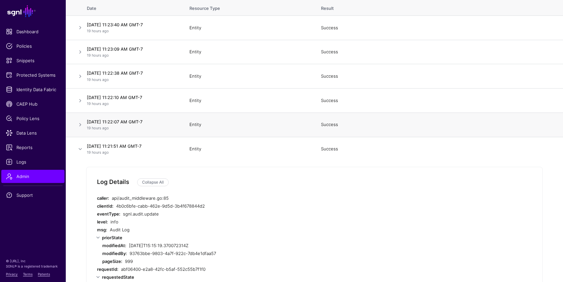
scroll to position [0, 0]
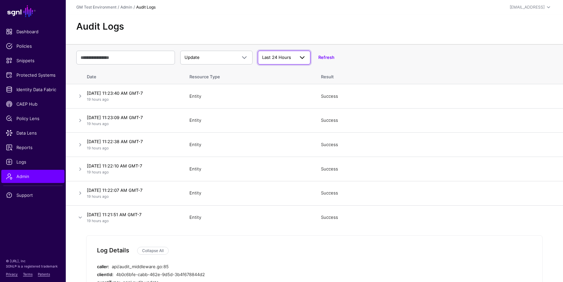
click at [306, 58] on span at bounding box center [302, 58] width 8 height 8
click at [289, 84] on div "Last 7 Days" at bounding box center [284, 83] width 42 height 7
click at [79, 219] on link at bounding box center [80, 217] width 8 height 8
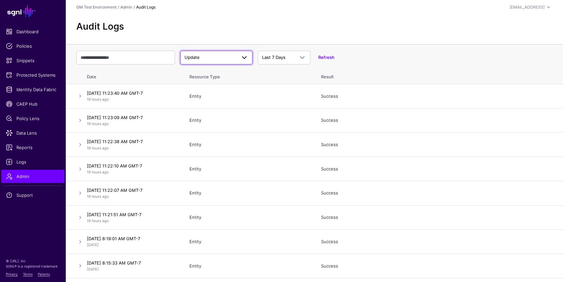
click at [222, 54] on span "Update" at bounding box center [216, 58] width 64 height 8
click at [200, 97] on button "Delete" at bounding box center [216, 93] width 72 height 11
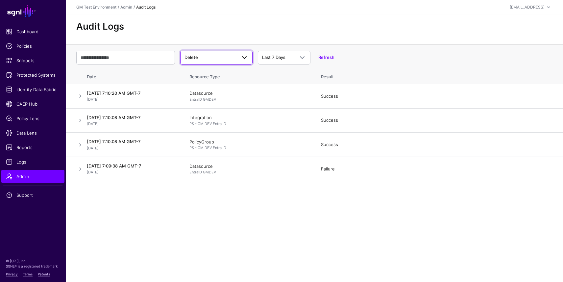
click at [240, 54] on span at bounding box center [242, 58] width 12 height 8
click at [225, 73] on div "Create" at bounding box center [216, 73] width 62 height 7
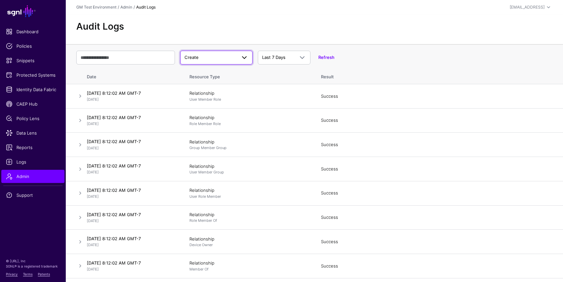
click at [243, 58] on span at bounding box center [244, 58] width 8 height 8
click at [225, 81] on div "Update" at bounding box center [216, 83] width 62 height 7
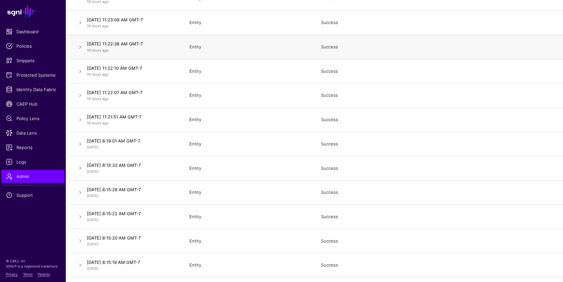
scroll to position [98, 0]
click at [81, 145] on link at bounding box center [80, 144] width 8 height 8
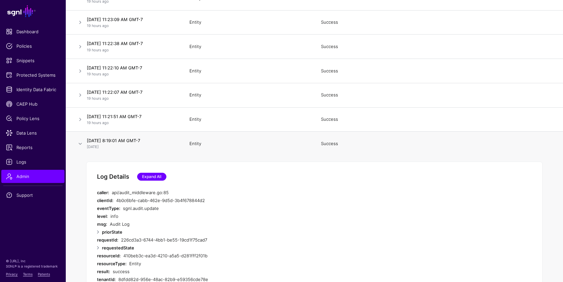
click at [153, 176] on link "Expand All" at bounding box center [151, 177] width 29 height 8
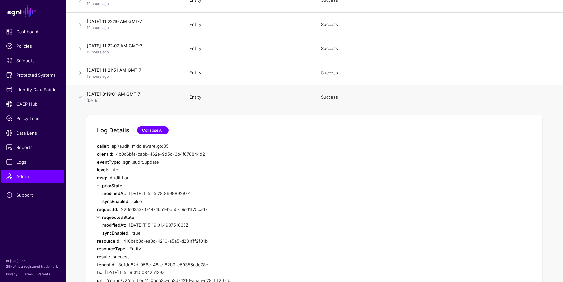
scroll to position [134, 0]
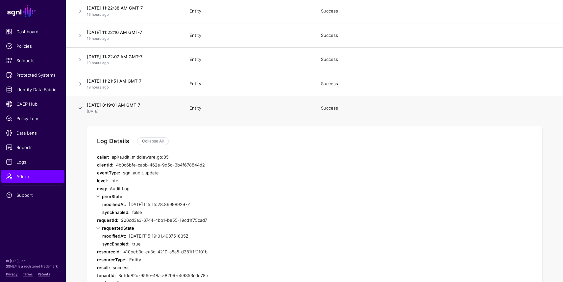
click at [78, 110] on link at bounding box center [80, 108] width 8 height 8
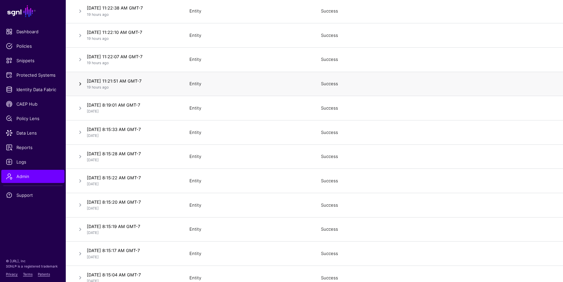
click at [80, 86] on link at bounding box center [80, 84] width 8 height 8
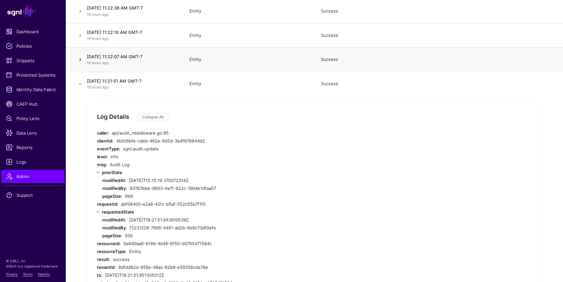
click at [79, 60] on link at bounding box center [80, 60] width 8 height 8
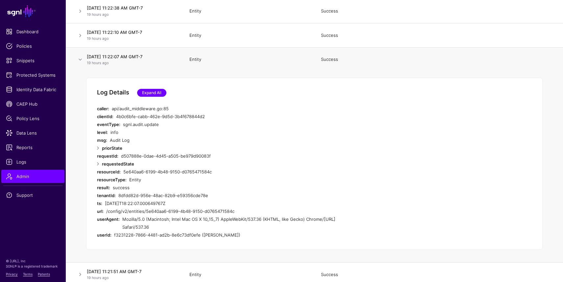
click at [152, 94] on link "Expand All" at bounding box center [151, 93] width 29 height 8
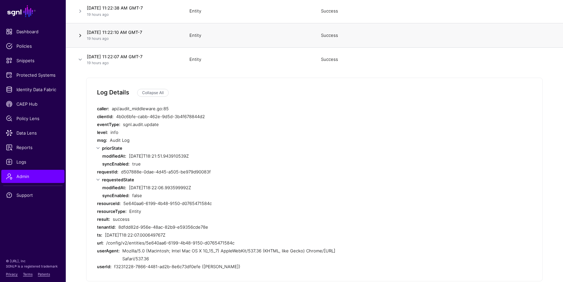
click at [82, 36] on link at bounding box center [80, 36] width 8 height 8
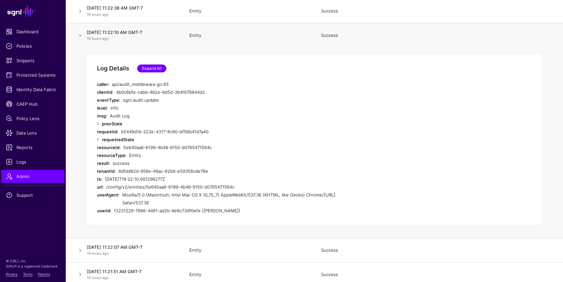
click at [141, 64] on link "Expand All" at bounding box center [151, 68] width 29 height 8
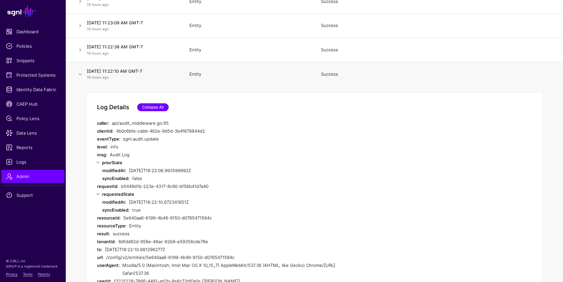
scroll to position [93, 0]
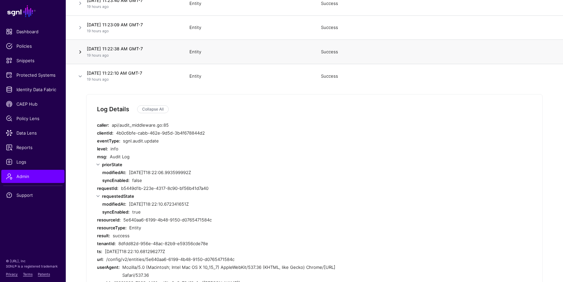
click at [81, 52] on link at bounding box center [80, 52] width 8 height 8
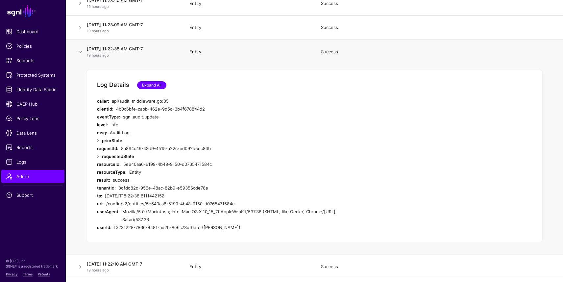
click at [155, 84] on link "Expand All" at bounding box center [151, 85] width 29 height 8
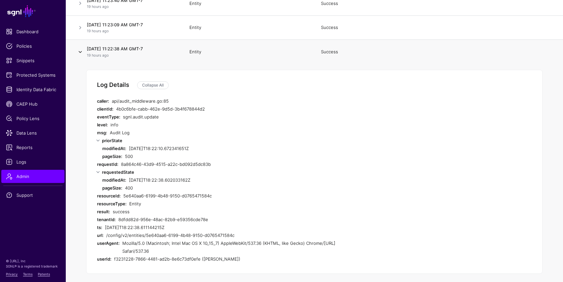
click at [80, 54] on link at bounding box center [80, 52] width 8 height 8
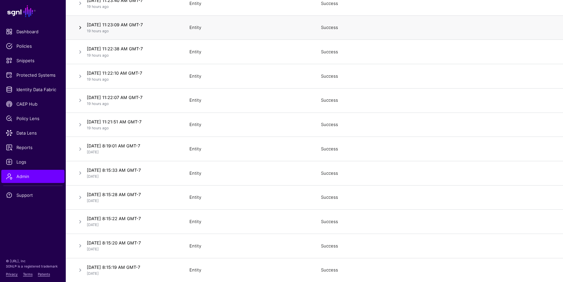
click at [80, 28] on link at bounding box center [80, 28] width 8 height 8
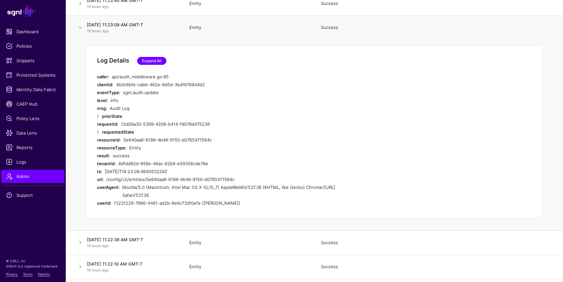
click at [156, 58] on link "Expand All" at bounding box center [151, 61] width 29 height 8
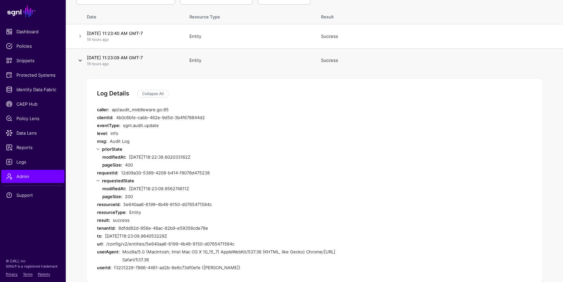
scroll to position [58, 0]
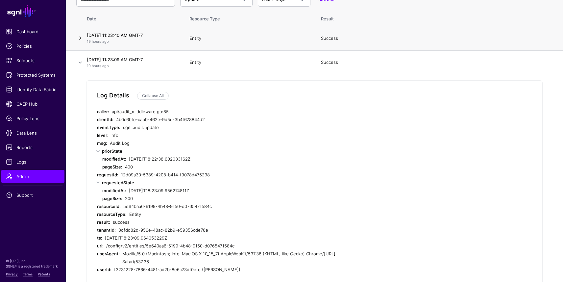
click at [80, 36] on link at bounding box center [80, 38] width 8 height 8
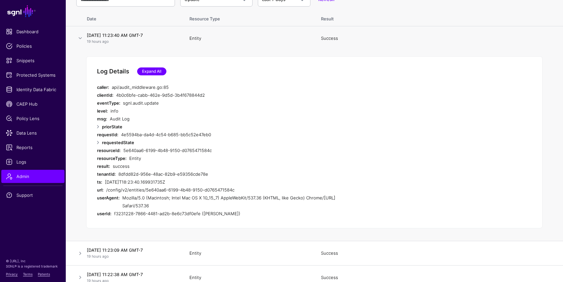
click at [151, 69] on link "Expand All" at bounding box center [151, 71] width 29 height 8
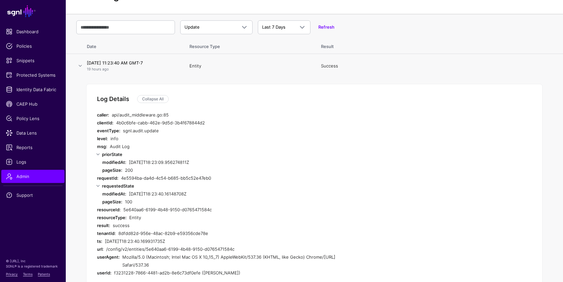
scroll to position [35, 0]
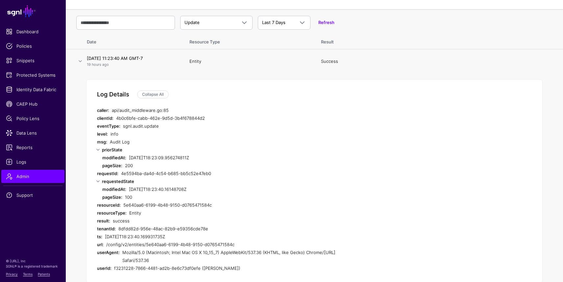
drag, startPoint x: 106, startPoint y: 243, endPoint x: 242, endPoint y: 243, distance: 135.5
click at [242, 243] on div "/config/v2/entities/5e640aa6-6199-4b48-9150-d0765471584c" at bounding box center [233, 244] width 254 height 8
copy div "/config/v2/entities/5e640aa6-6199-4b48-9150-d0765471584c"
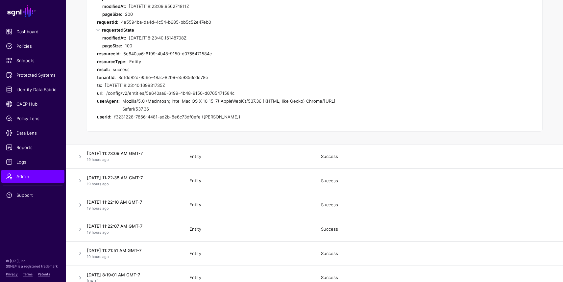
scroll to position [198, 0]
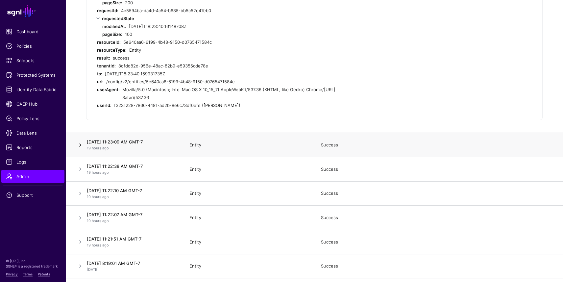
click at [80, 146] on link at bounding box center [80, 145] width 8 height 8
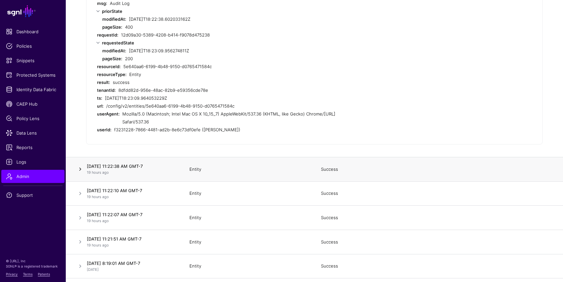
click at [82, 169] on link at bounding box center [80, 169] width 8 height 8
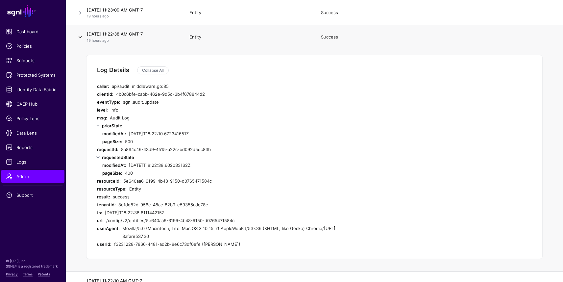
scroll to position [105, 0]
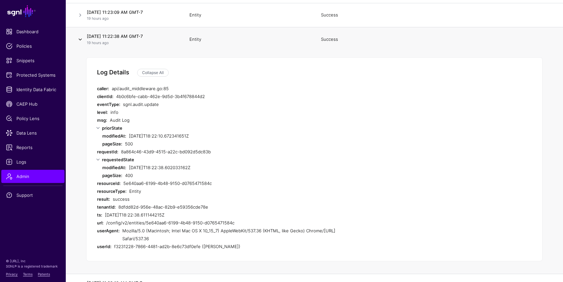
click at [80, 39] on link at bounding box center [80, 40] width 8 height 8
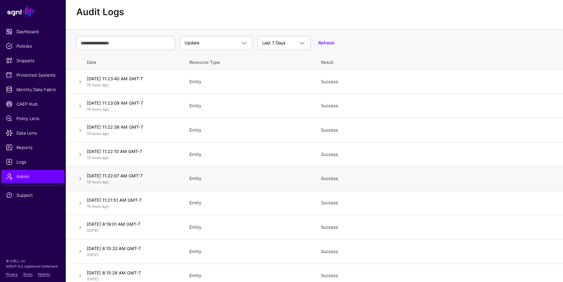
scroll to position [0, 0]
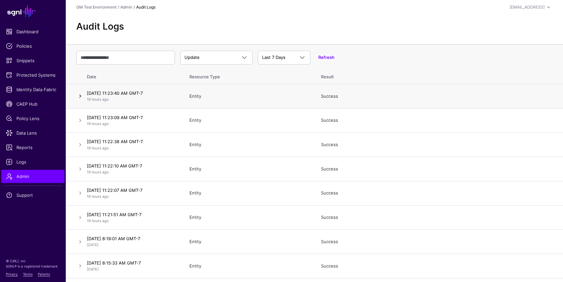
click at [80, 96] on link at bounding box center [80, 96] width 8 height 8
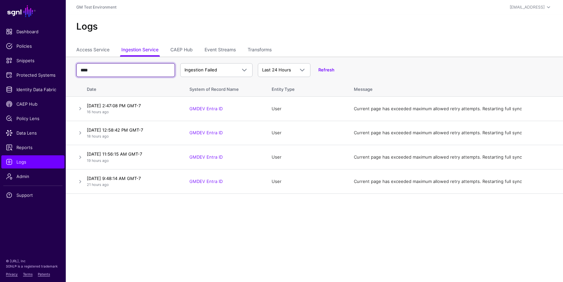
drag, startPoint x: 124, startPoint y: 72, endPoint x: 70, endPoint y: 62, distance: 54.8
click at [70, 62] on th "**** Ingestion Failed Ingestion Started Ingestion Completed Ingestion Failed La…" at bounding box center [314, 68] width 497 height 23
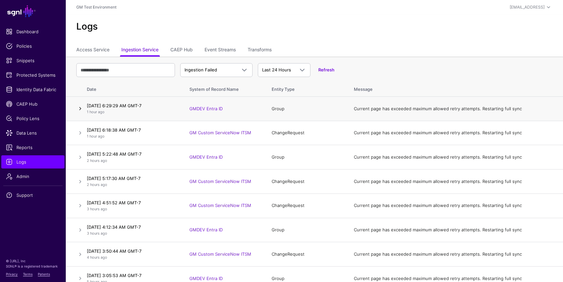
click at [80, 108] on link at bounding box center [80, 109] width 8 height 8
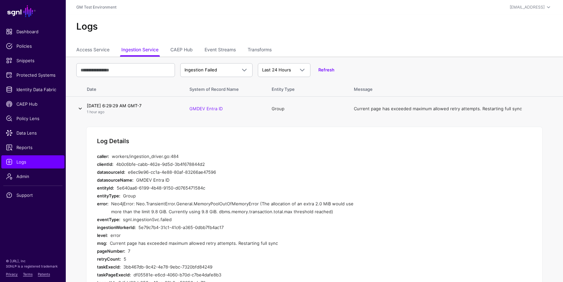
click at [80, 108] on link at bounding box center [80, 109] width 8 height 8
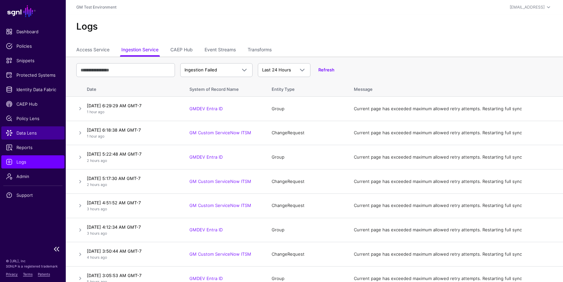
click at [29, 132] on span "Data Lens" at bounding box center [33, 133] width 54 height 7
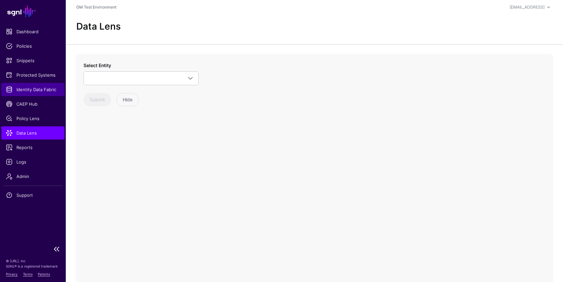
click at [31, 86] on span "Identity Data Fabric" at bounding box center [33, 89] width 54 height 7
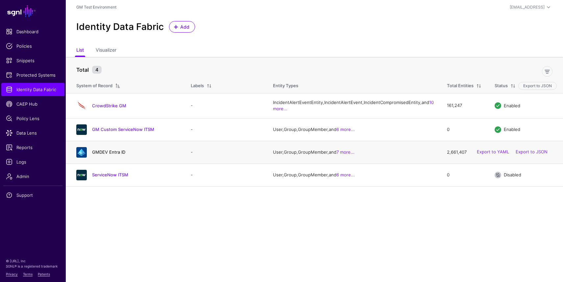
click at [107, 155] on link "GMDEV Entra ID" at bounding box center [108, 151] width 33 height 5
